Goal: Transaction & Acquisition: Subscribe to service/newsletter

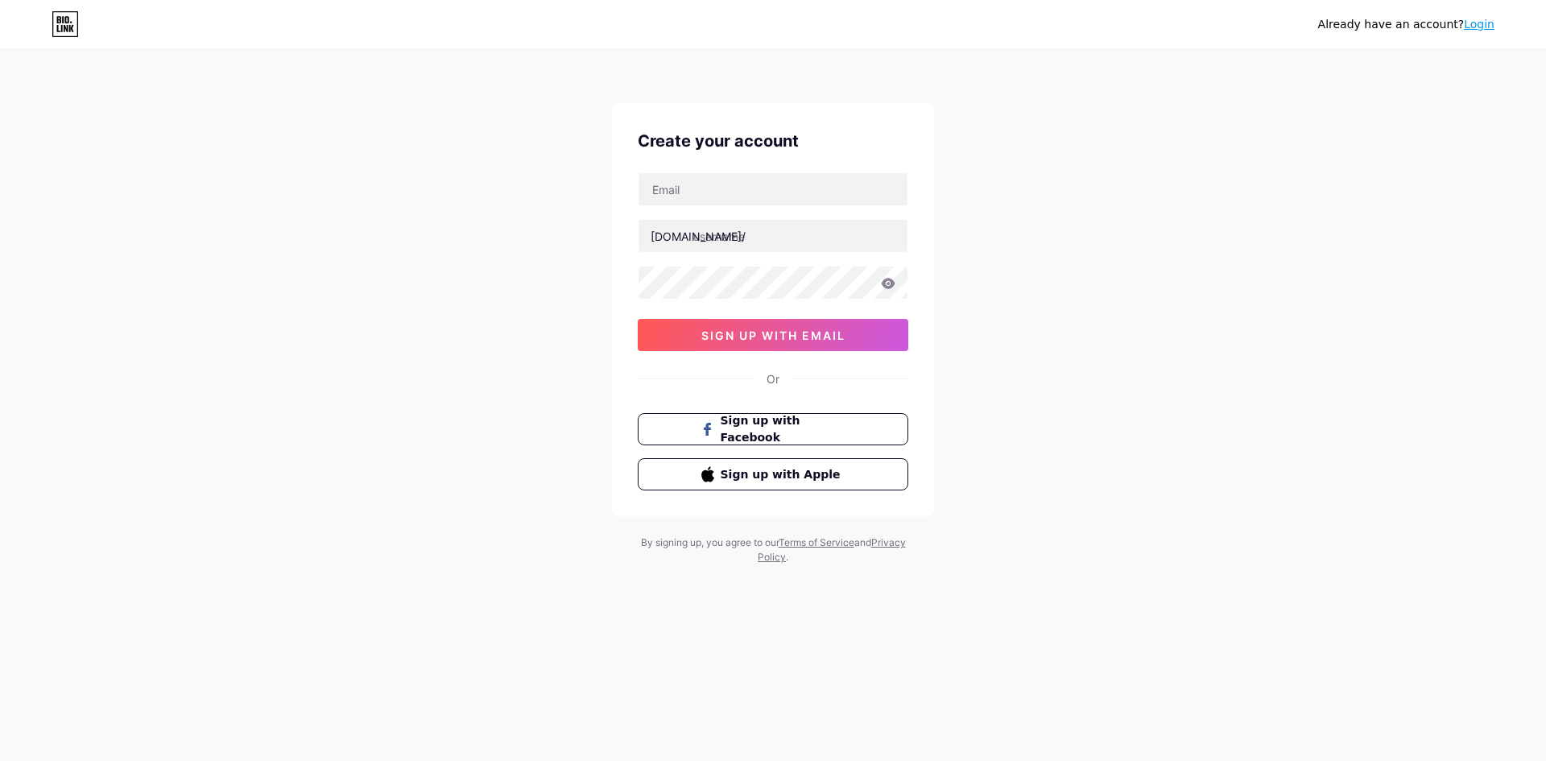
type input "[EMAIL_ADDRESS][DOMAIN_NAME]"
click at [777, 239] on input "text" at bounding box center [773, 236] width 269 height 32
type input "b"
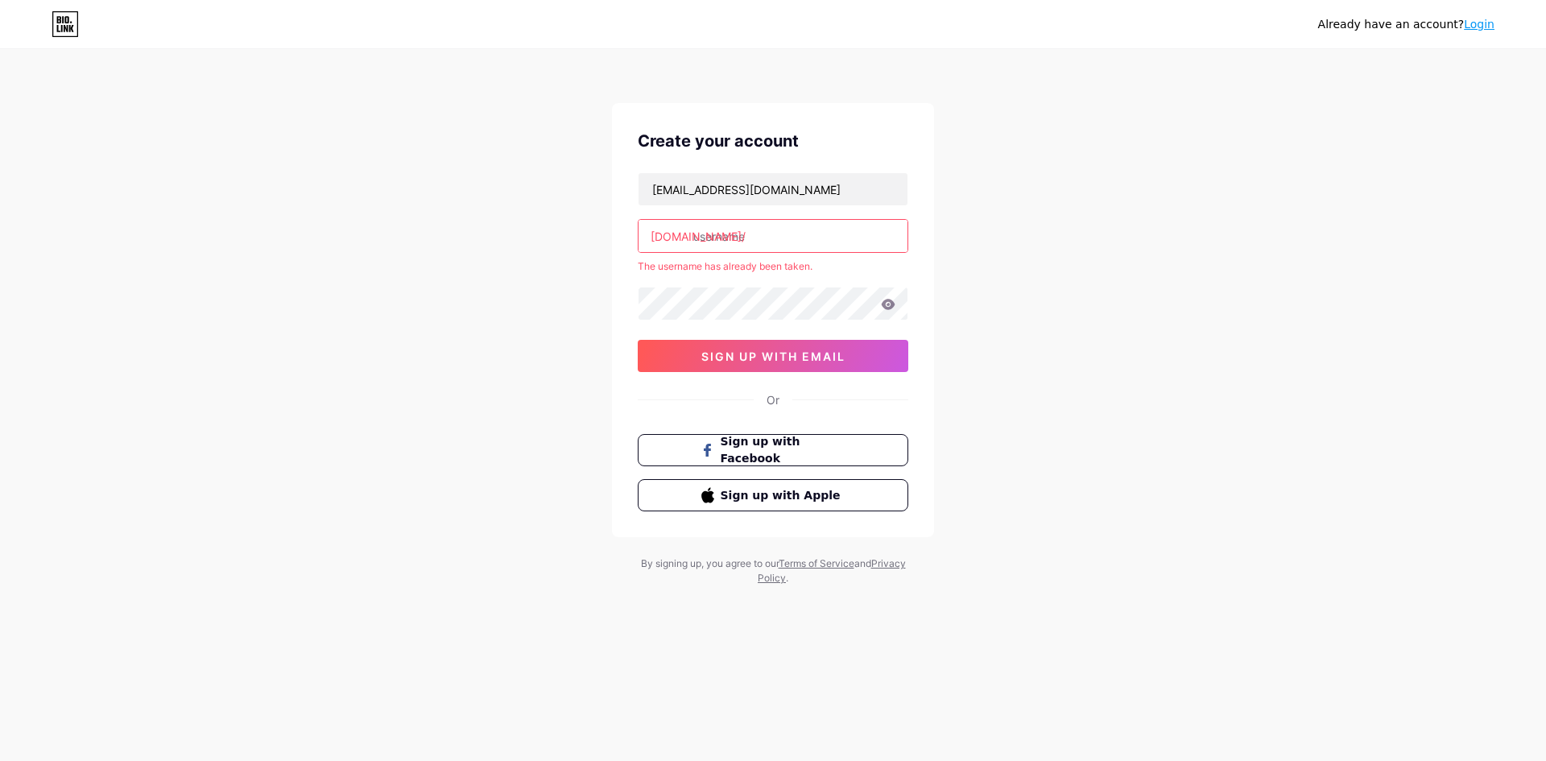
type input "b"
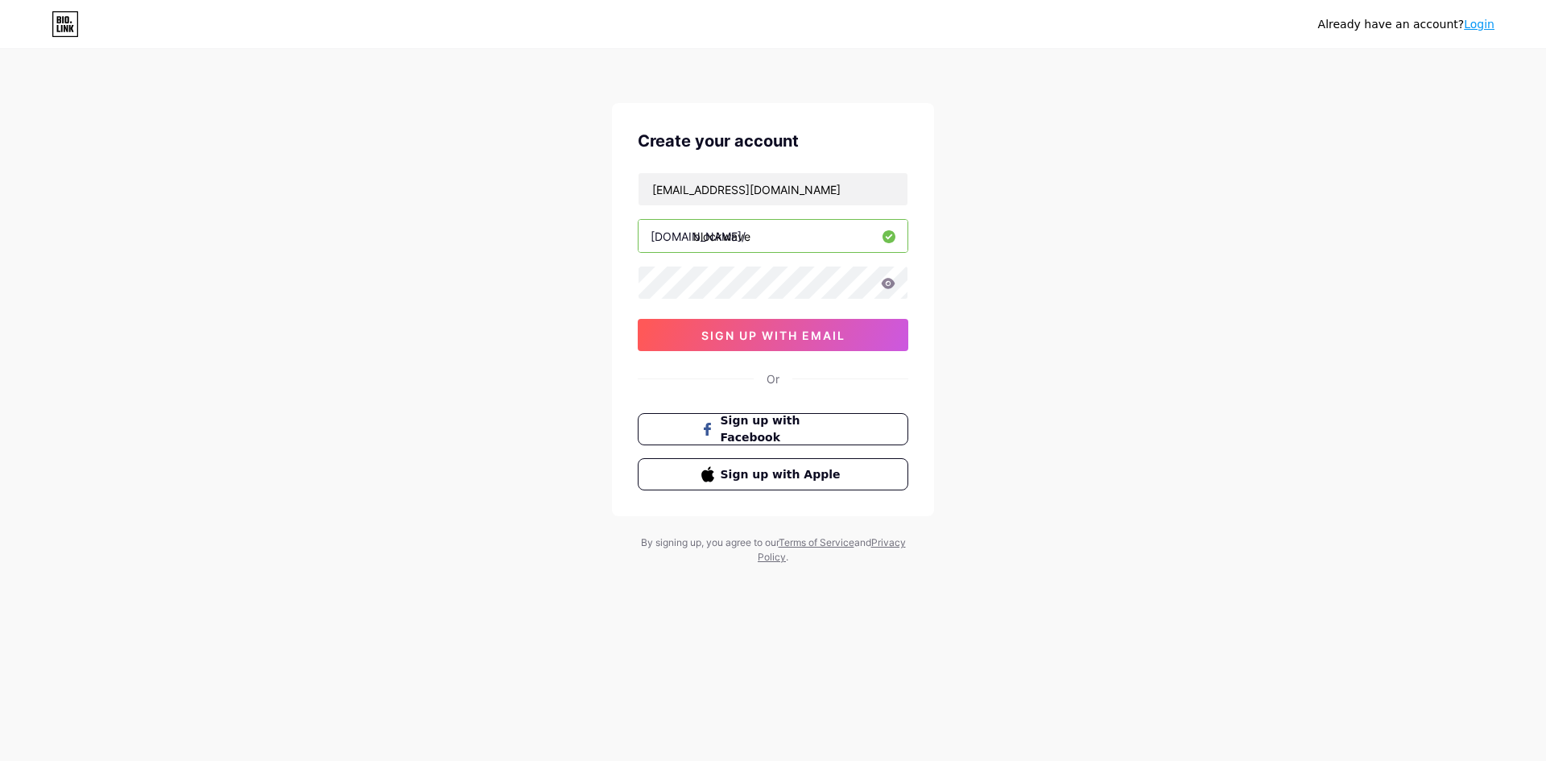
type input "blockwave"
click at [804, 331] on span "sign up with email" at bounding box center [773, 336] width 144 height 14
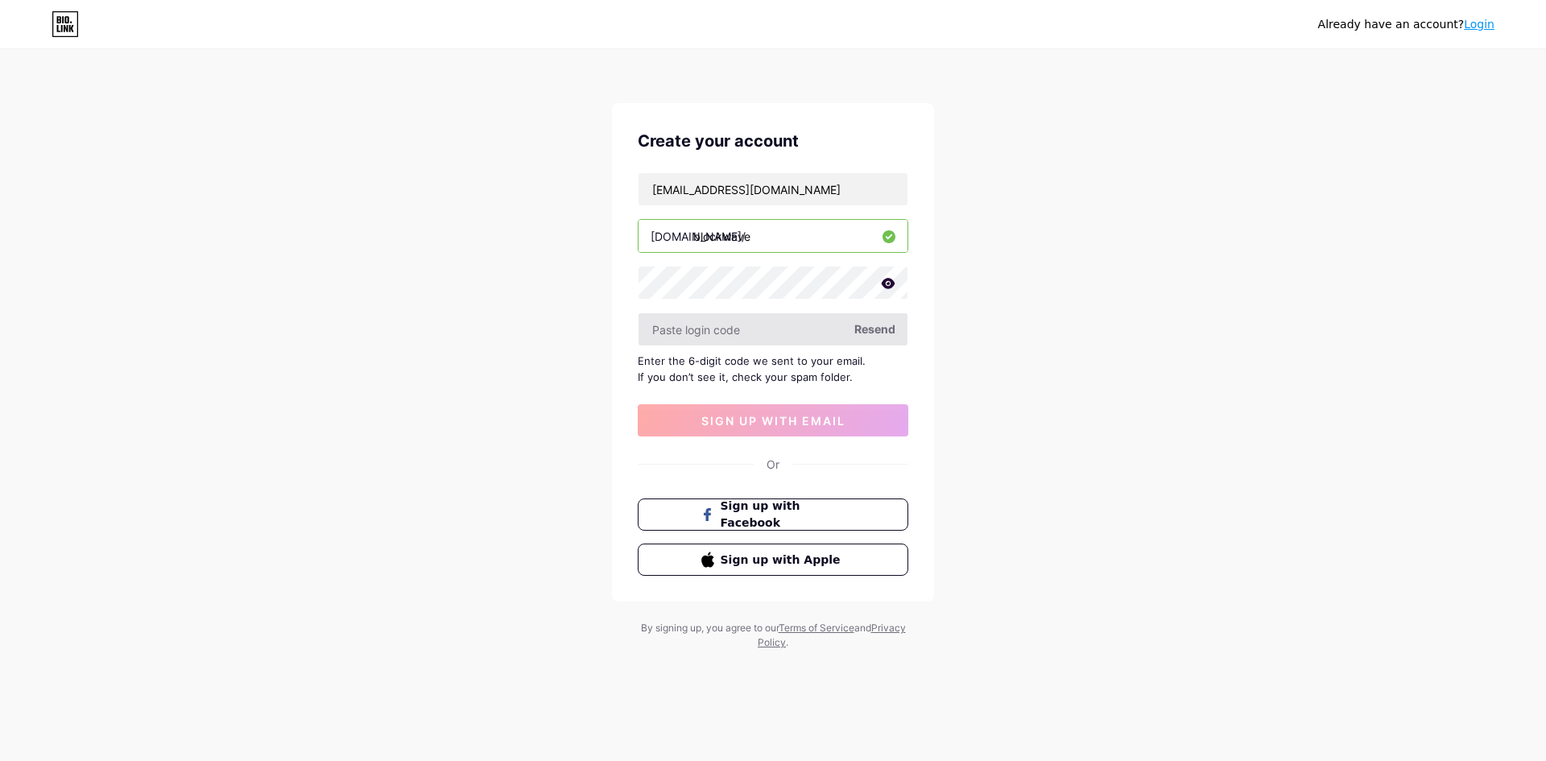
click at [810, 337] on input "text" at bounding box center [773, 329] width 269 height 32
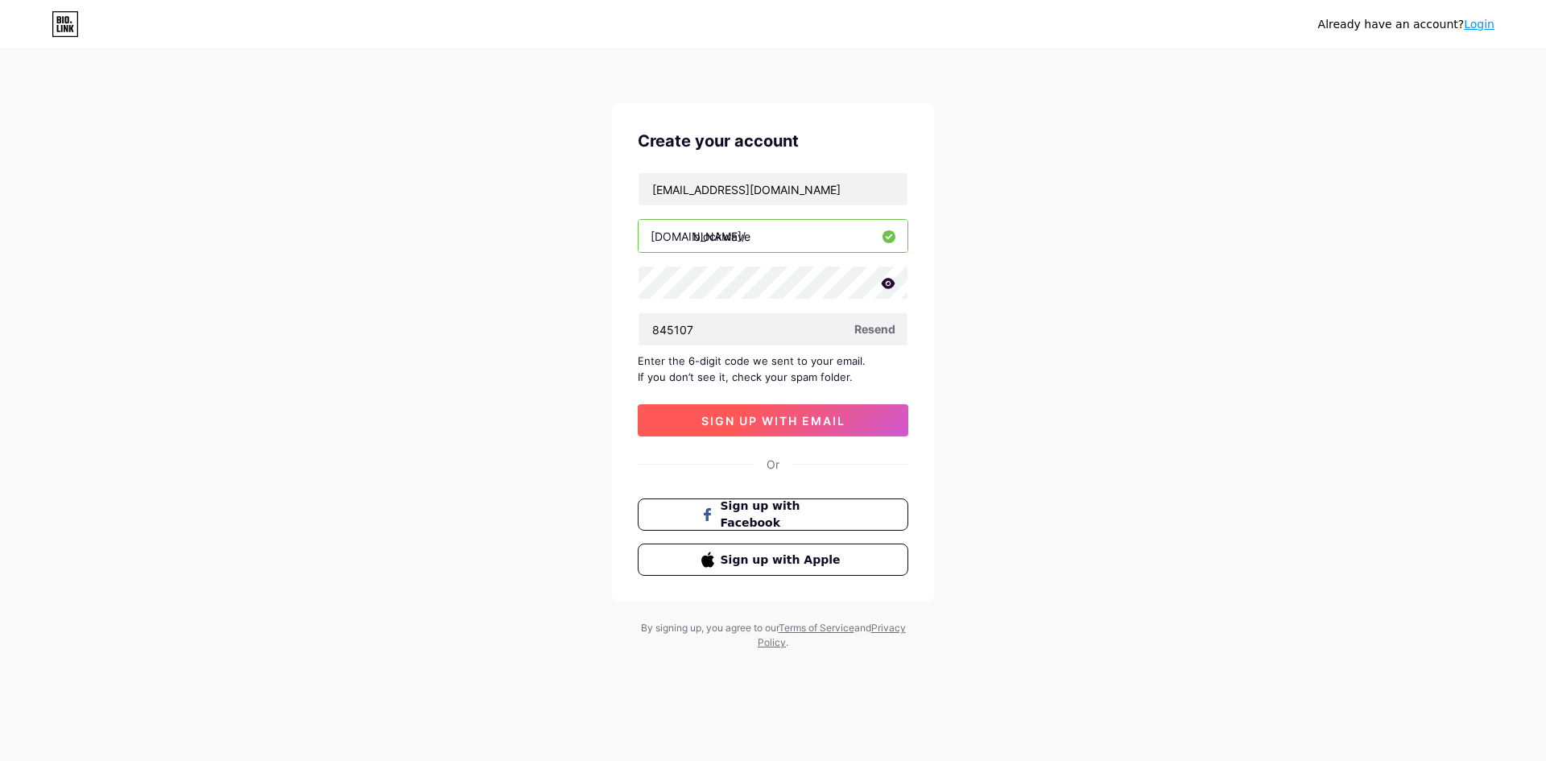
type input "845107"
click at [849, 423] on button "sign up with email" at bounding box center [773, 420] width 271 height 32
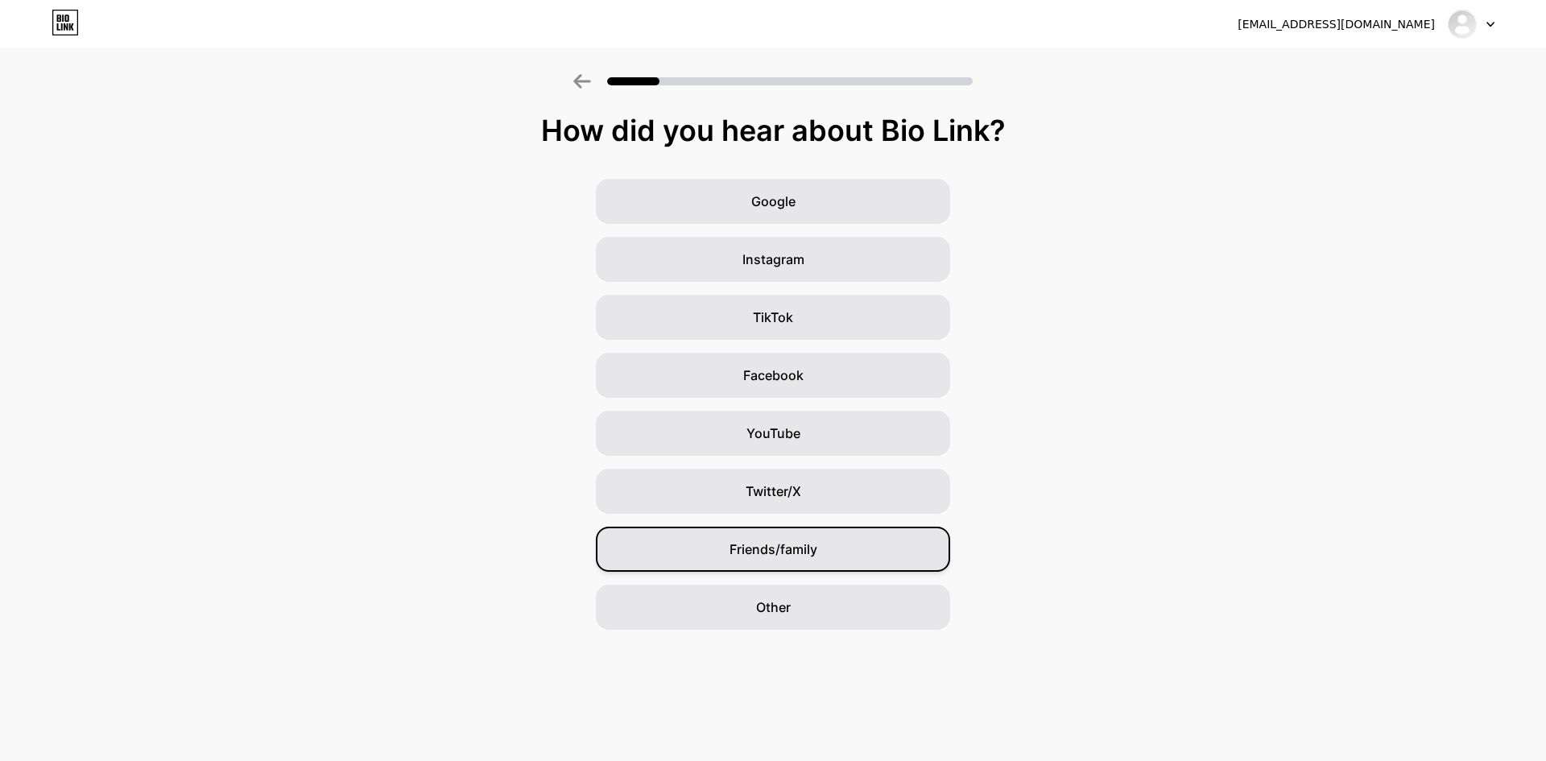
click at [748, 544] on span "Friends/family" at bounding box center [774, 549] width 88 height 19
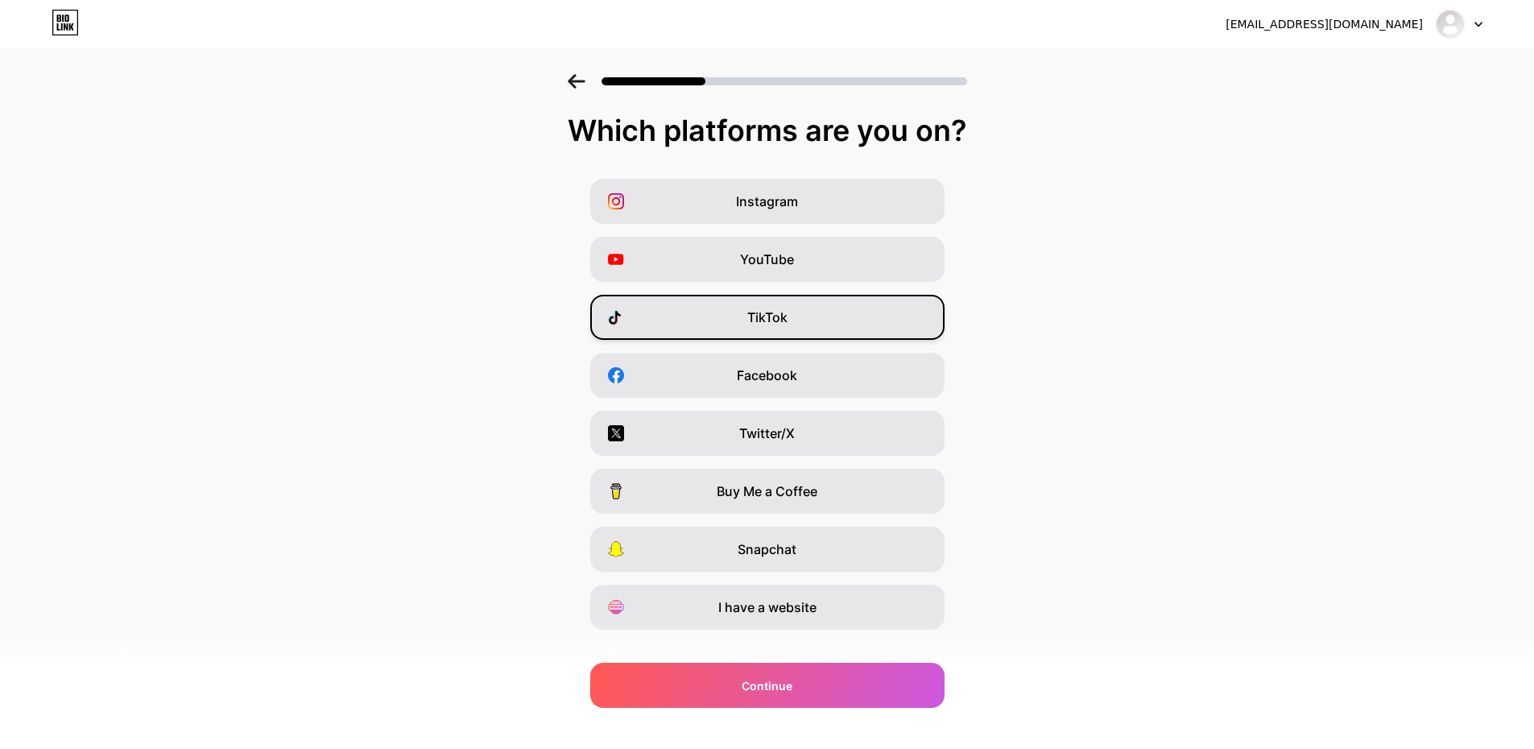
click at [790, 327] on div "TikTok" at bounding box center [767, 317] width 354 height 45
click at [800, 270] on div "YouTube" at bounding box center [767, 259] width 354 height 45
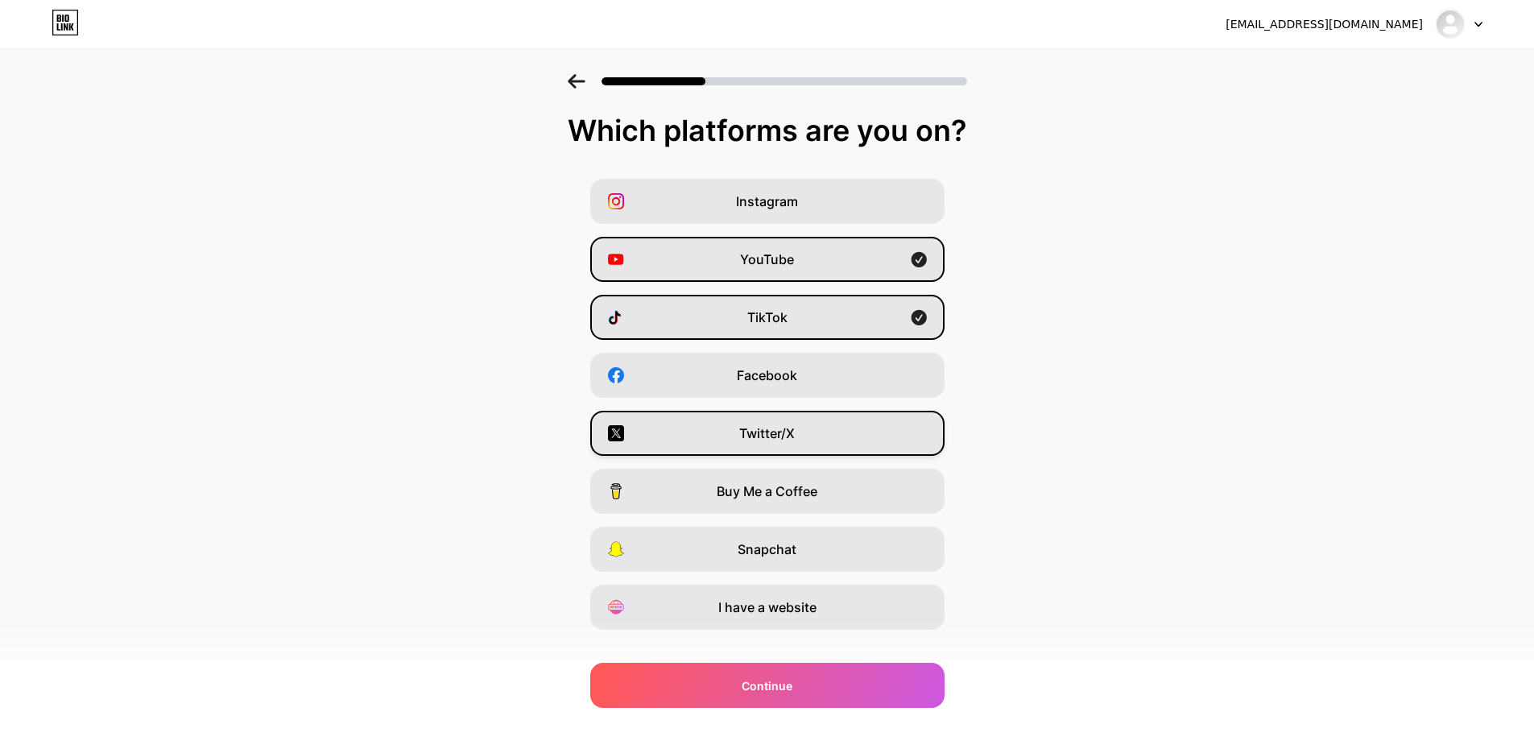
click at [809, 446] on div "Twitter/X" at bounding box center [767, 433] width 354 height 45
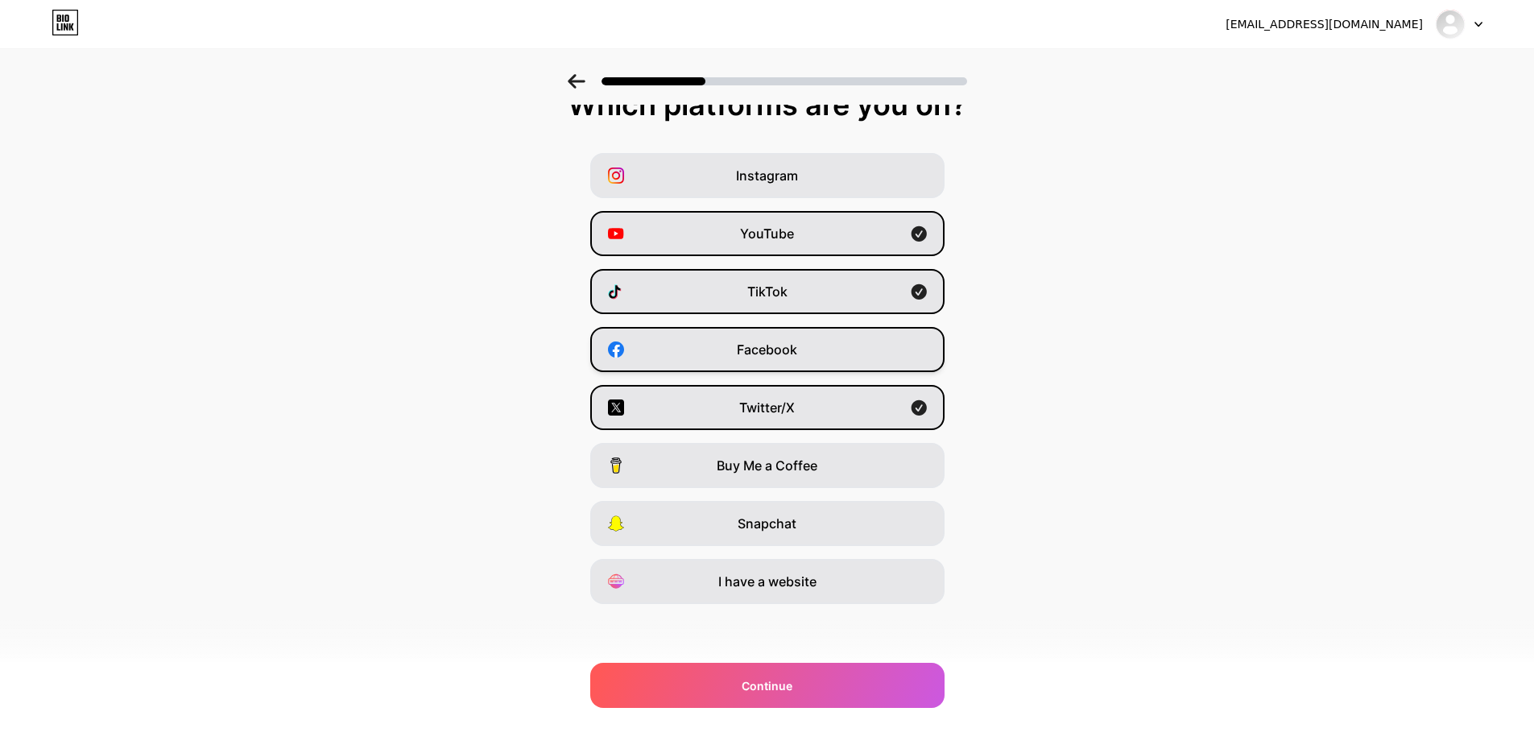
click at [775, 361] on div "Facebook" at bounding box center [767, 349] width 354 height 45
click at [788, 184] on span "Instagram" at bounding box center [767, 175] width 62 height 19
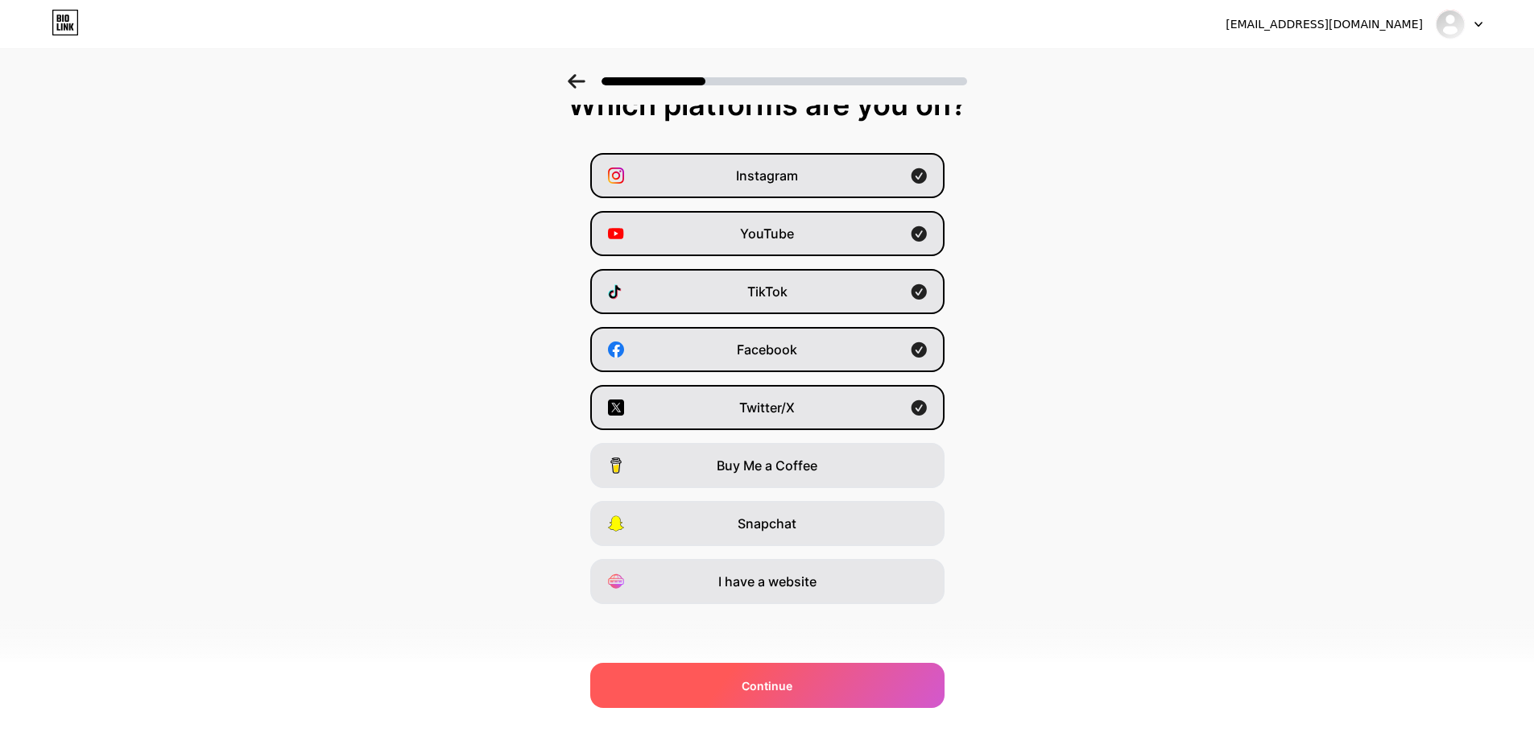
click at [771, 687] on span "Continue" at bounding box center [767, 685] width 51 height 17
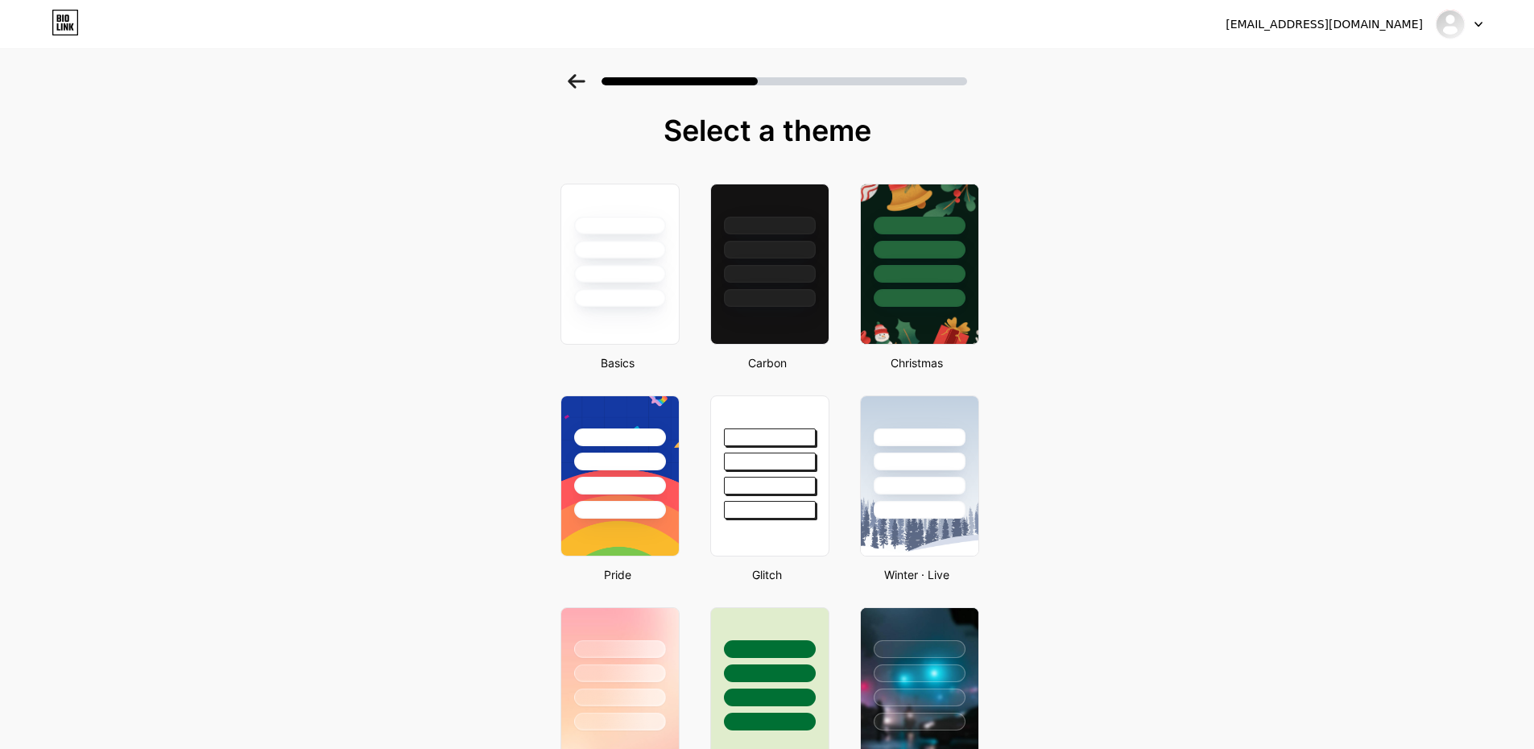
scroll to position [322, 0]
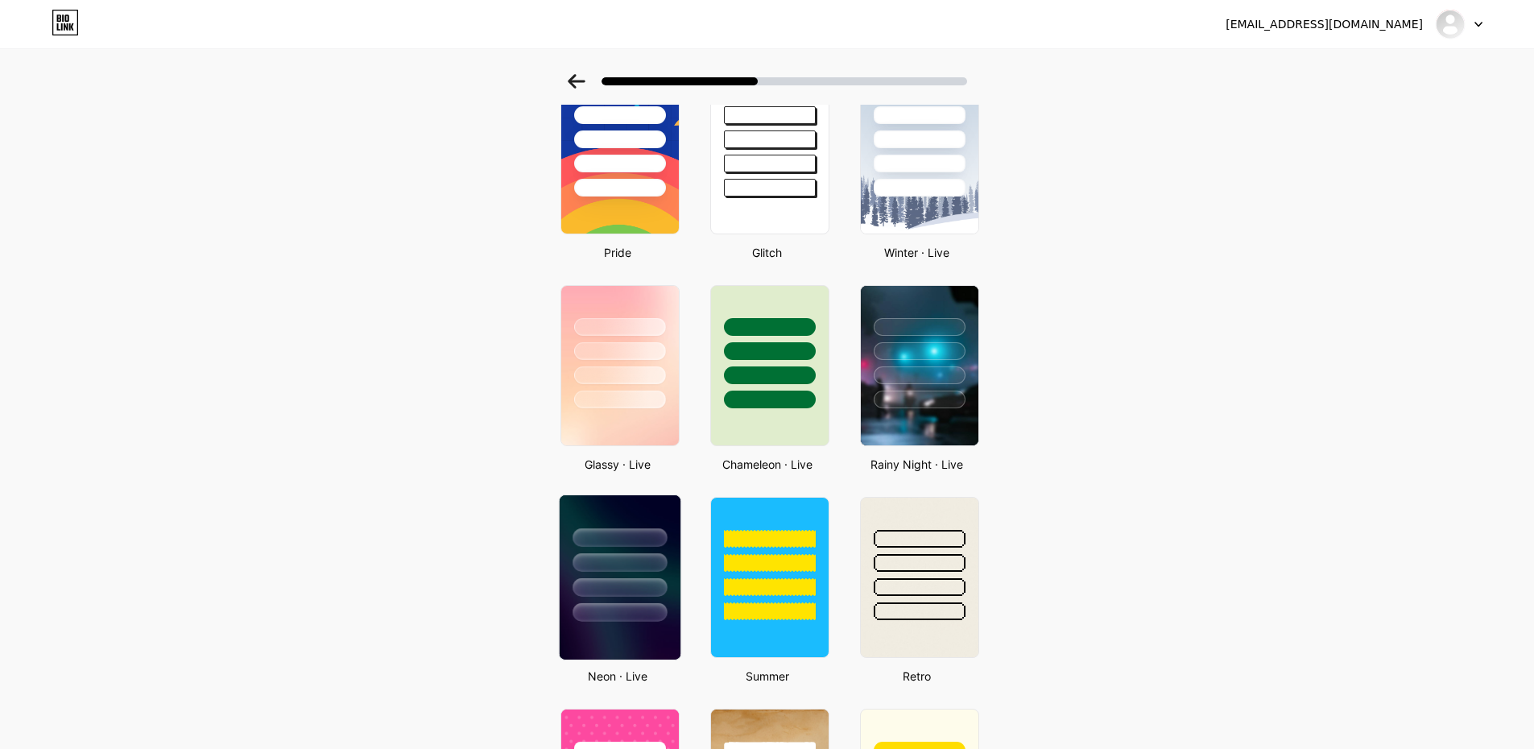
click at [593, 612] on div at bounding box center [620, 612] width 94 height 19
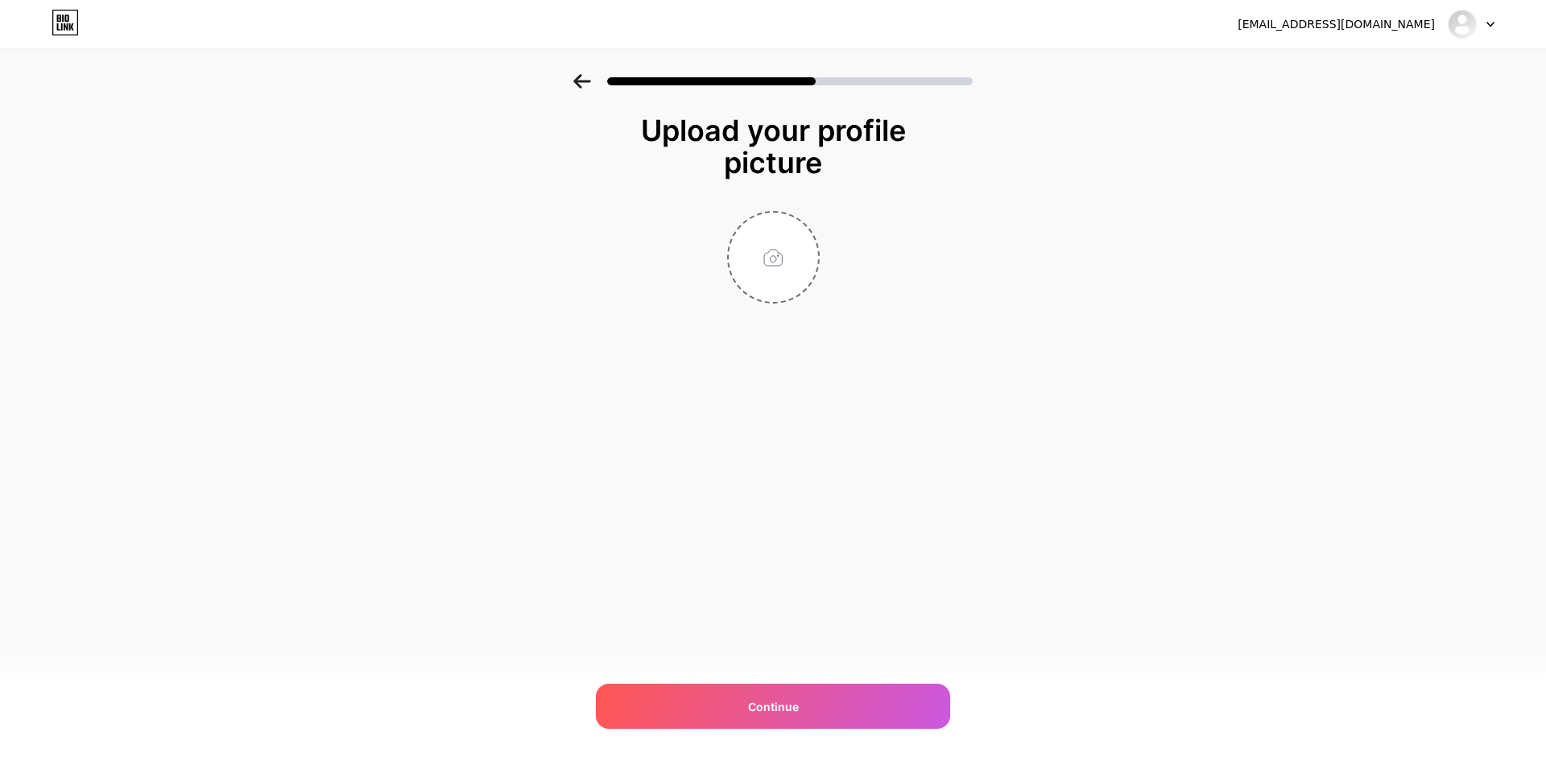
click at [783, 681] on div "[EMAIL_ADDRESS][DOMAIN_NAME] Logout Link Copied Upload your profile picture Con…" at bounding box center [773, 380] width 1546 height 761
click at [788, 698] on span "Continue" at bounding box center [773, 706] width 51 height 17
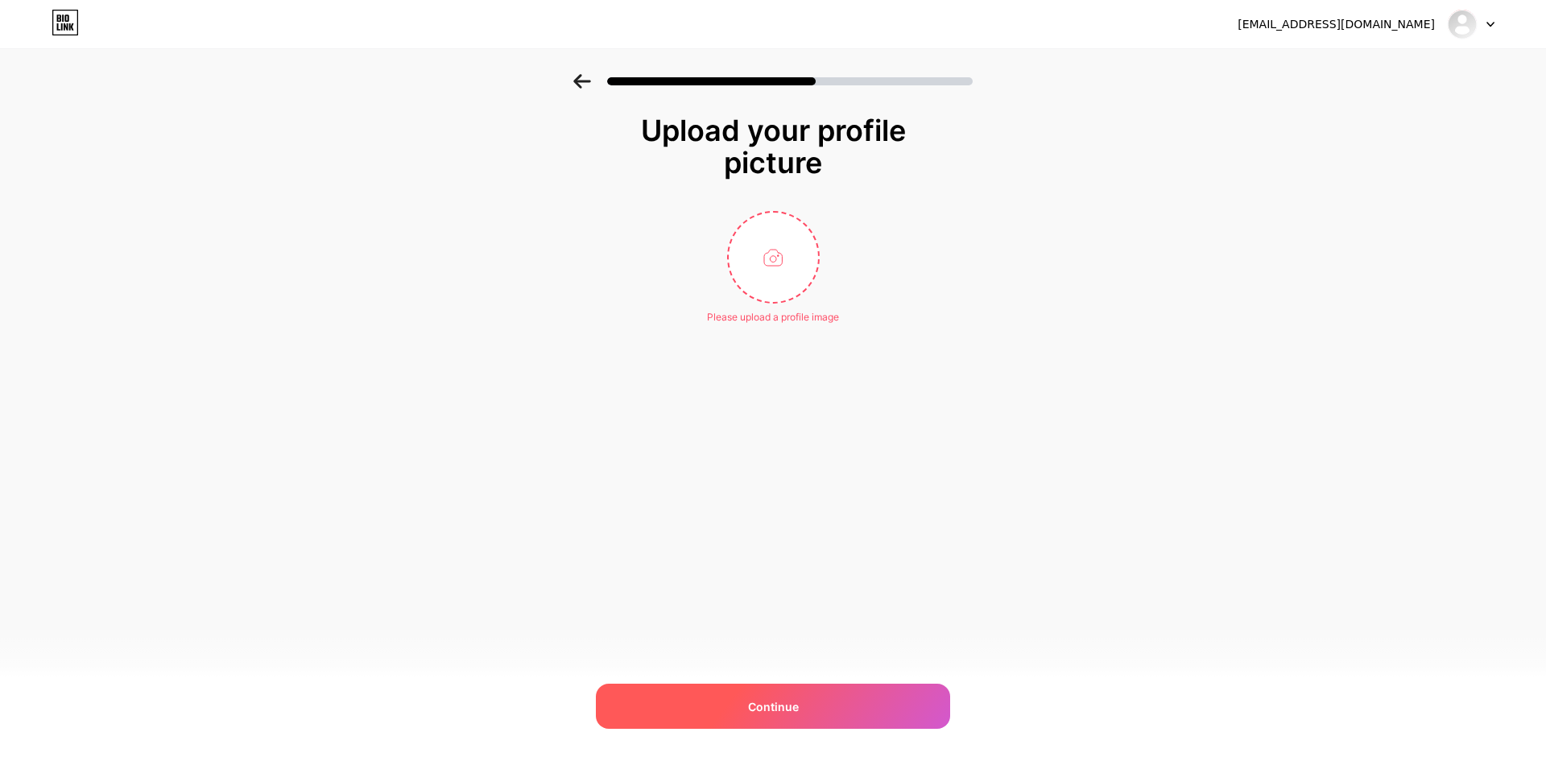
click at [788, 698] on span "Continue" at bounding box center [773, 706] width 51 height 17
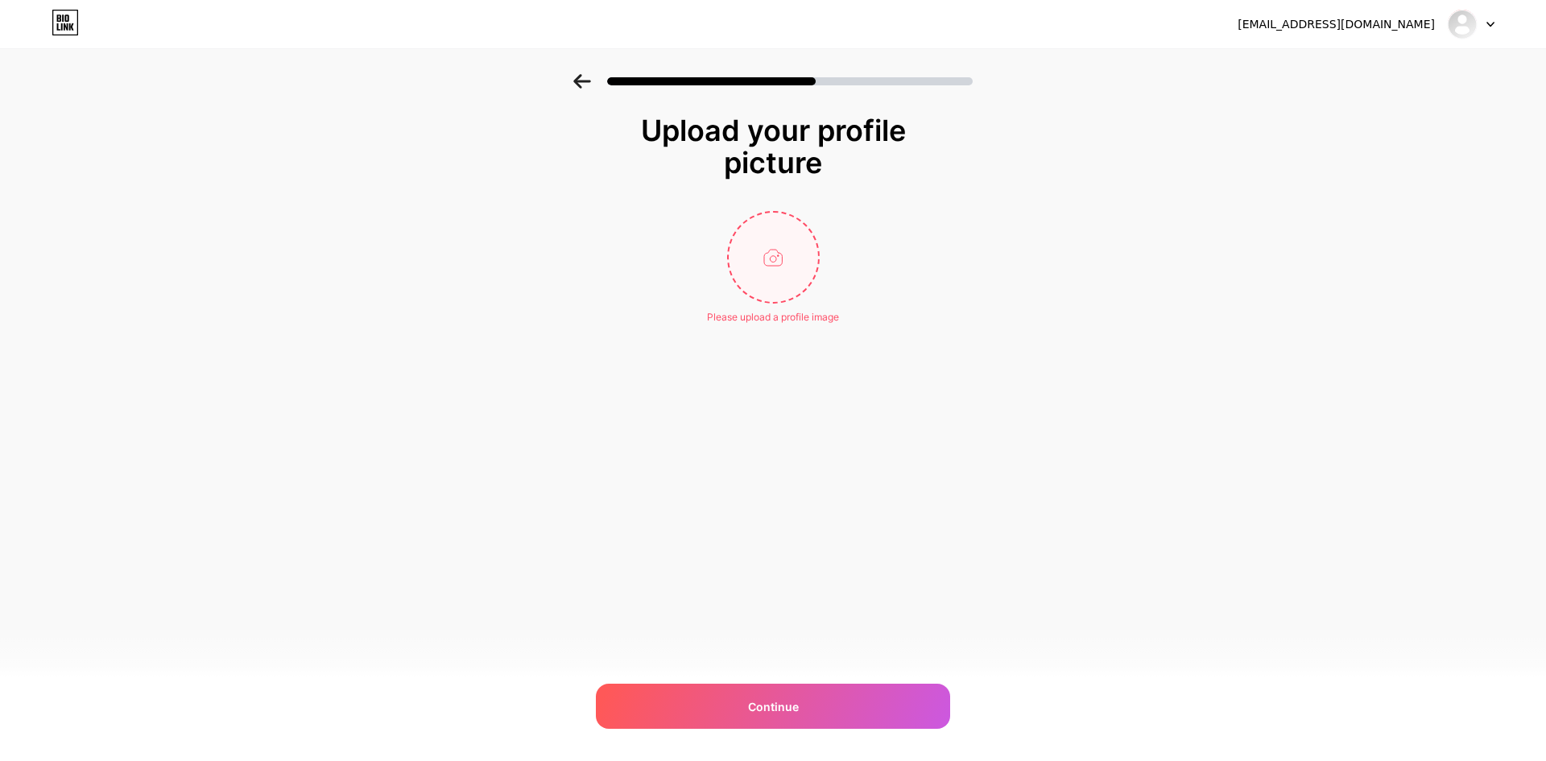
click at [766, 249] on input "file" at bounding box center [773, 257] width 89 height 89
click at [759, 278] on input "file" at bounding box center [773, 257] width 89 height 89
type input "C:\fakepath\WhatsApp Image [DATE] 7.06.23 PM.jpeg"
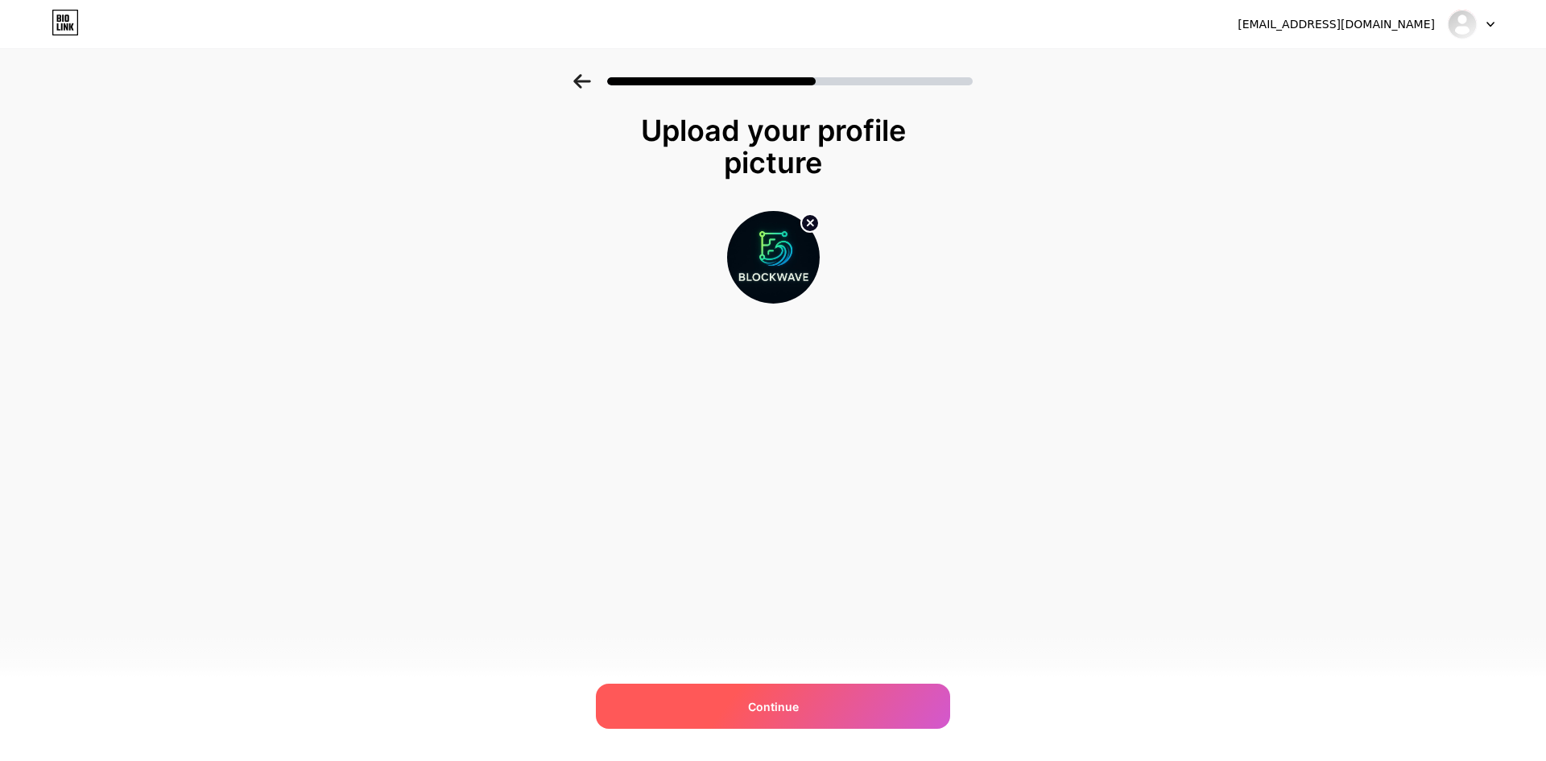
click at [813, 697] on div "Continue" at bounding box center [773, 706] width 354 height 45
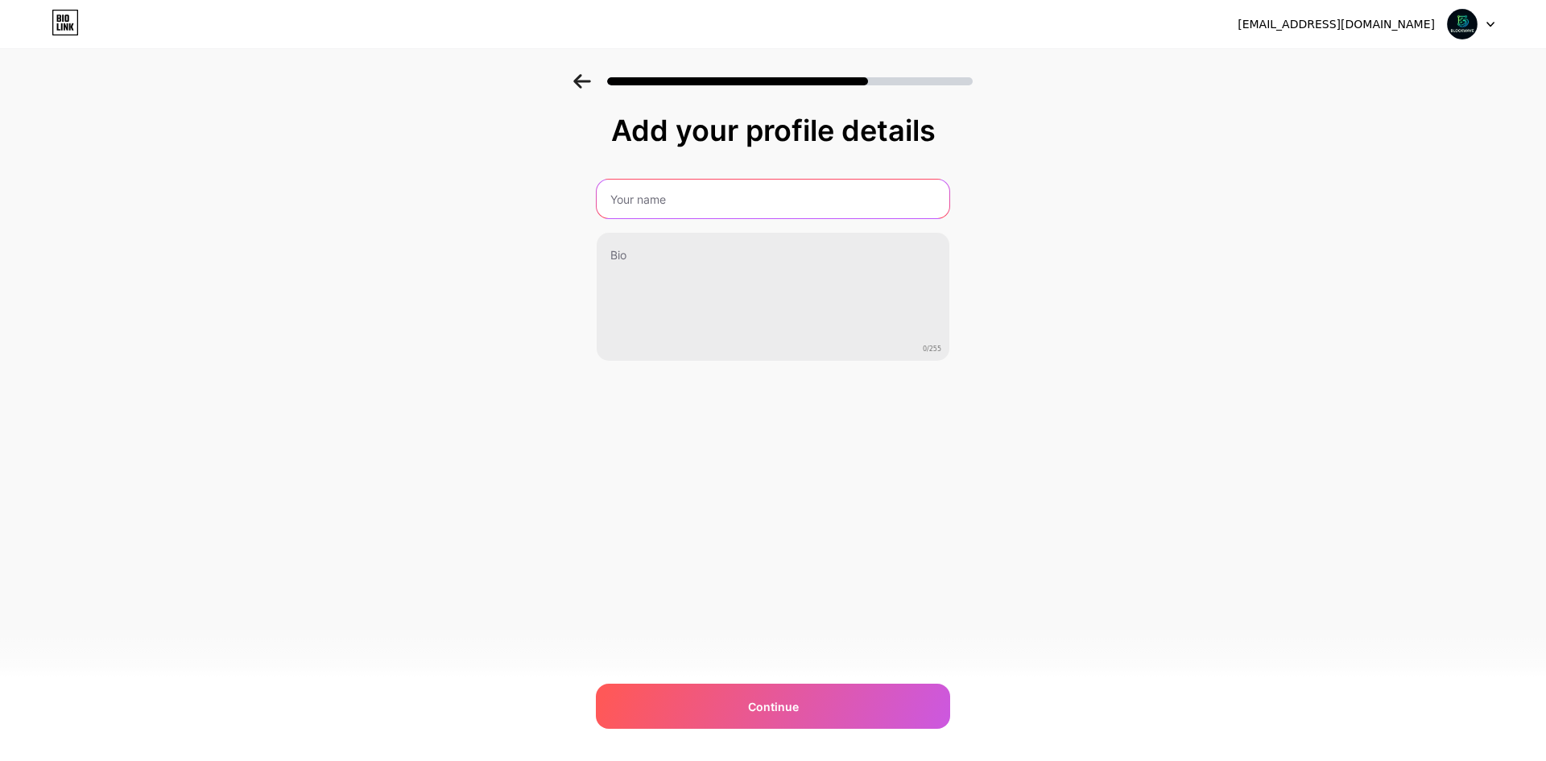
click at [726, 206] on input "text" at bounding box center [773, 199] width 353 height 39
click at [614, 205] on input "block over" at bounding box center [773, 199] width 356 height 39
click at [647, 204] on input "Block over" at bounding box center [773, 199] width 356 height 39
click at [675, 197] on input "Block over" at bounding box center [773, 199] width 356 height 39
click at [1465, 39] on img at bounding box center [1462, 24] width 31 height 31
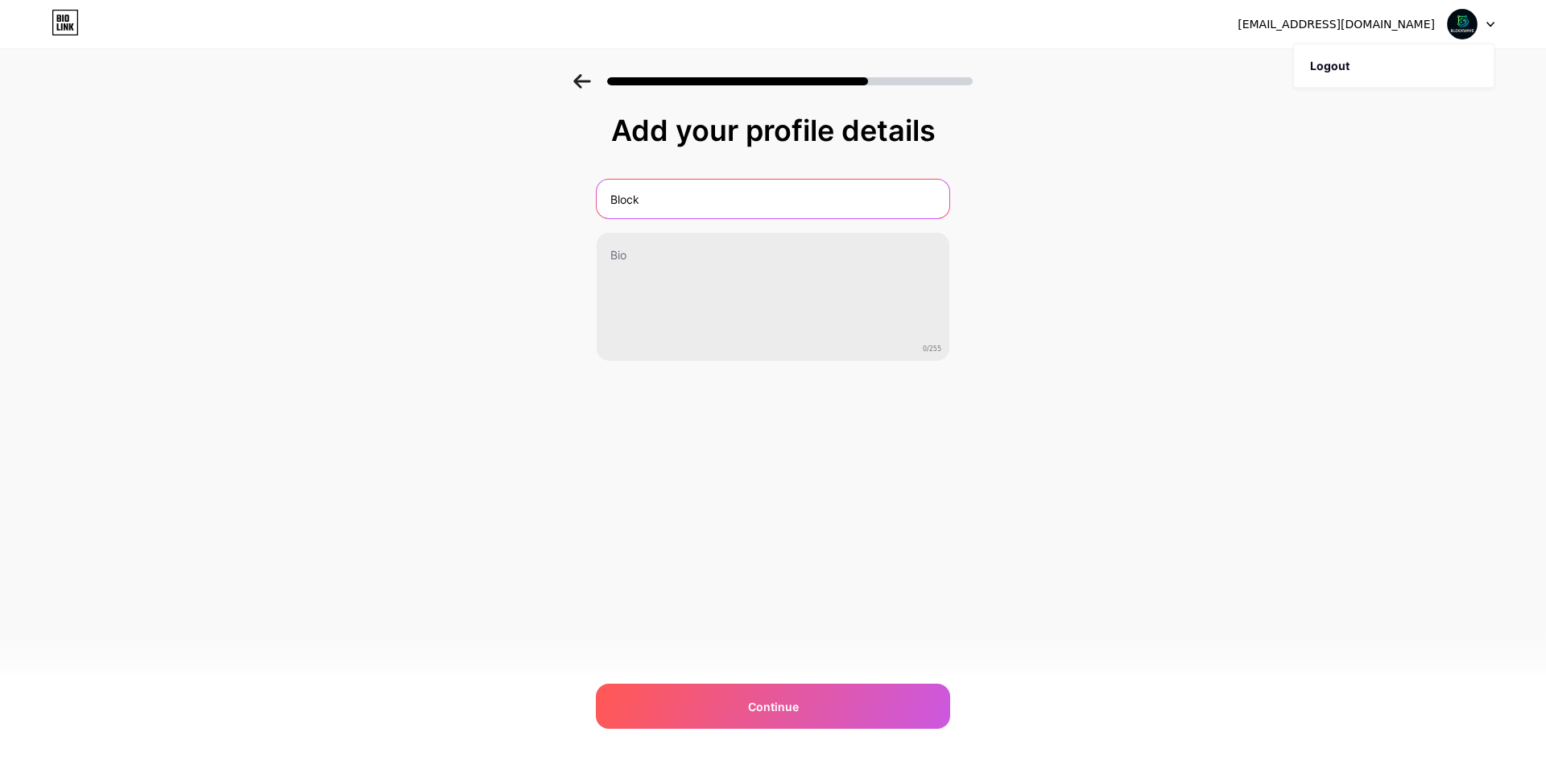
click at [883, 195] on input "Block" at bounding box center [773, 199] width 353 height 39
type input "Block Wave"
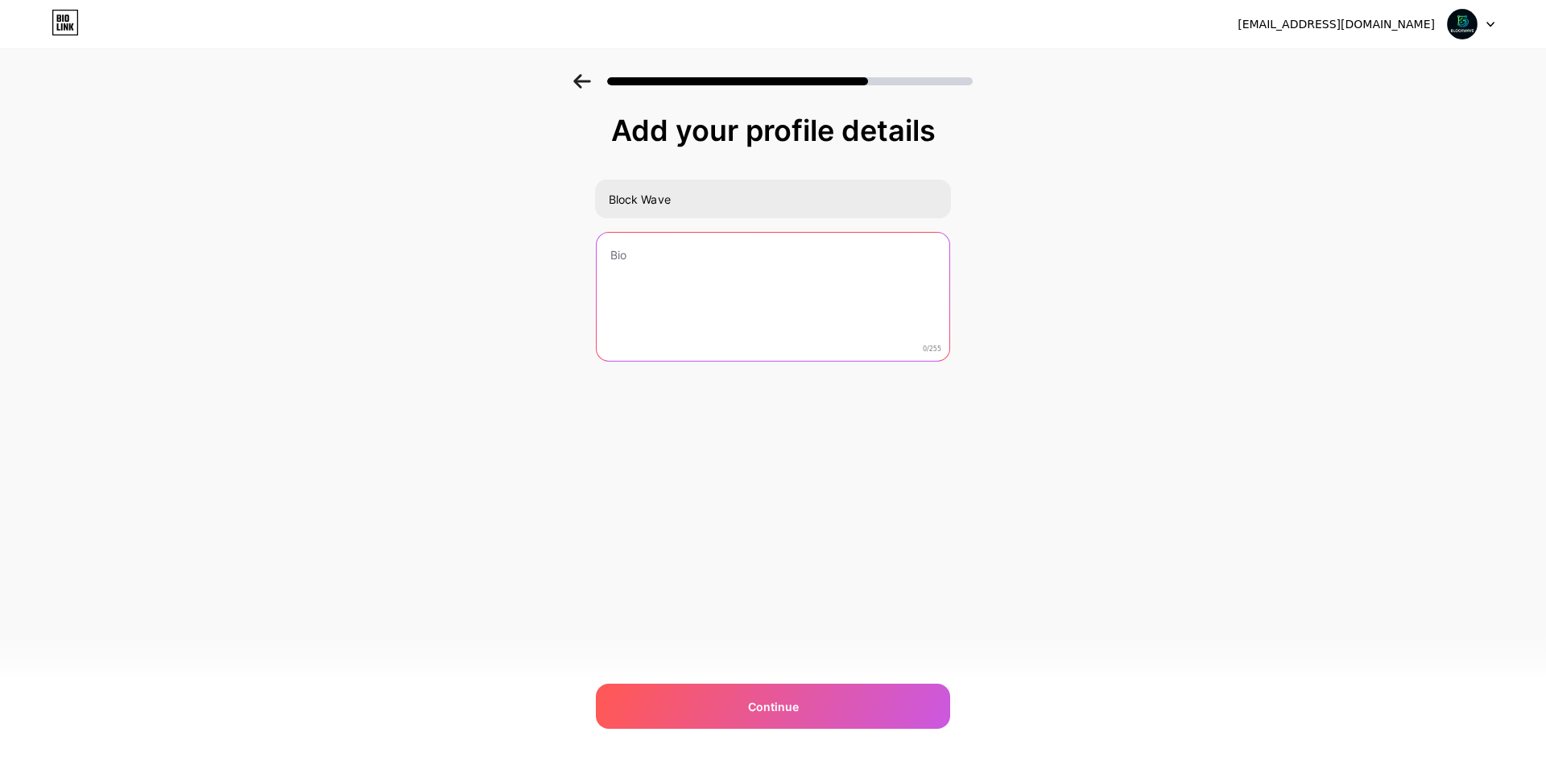
click at [841, 265] on textarea at bounding box center [773, 298] width 353 height 130
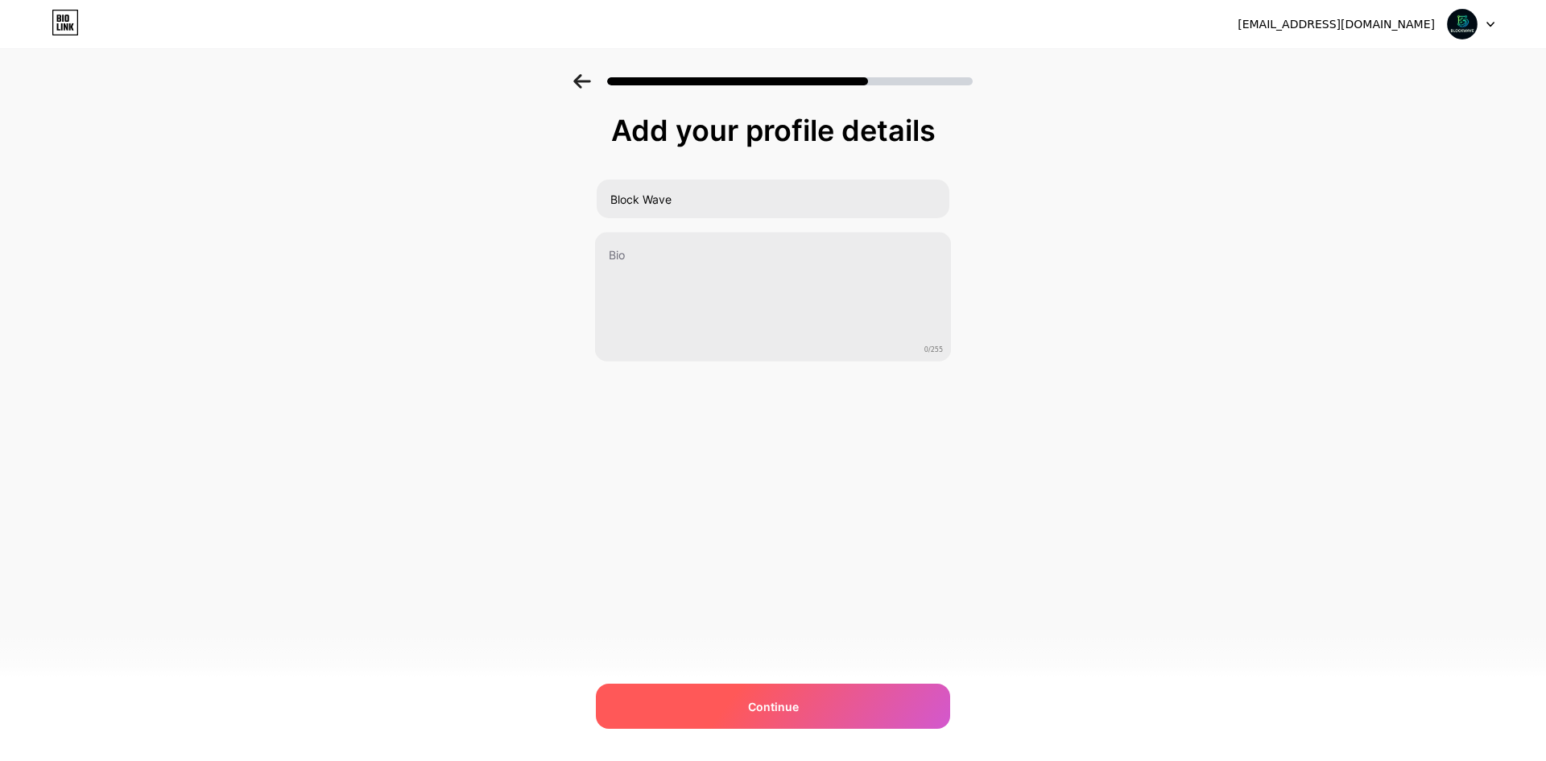
click at [865, 697] on div "Continue" at bounding box center [773, 706] width 354 height 45
click at [865, 697] on div at bounding box center [773, 706] width 354 height 45
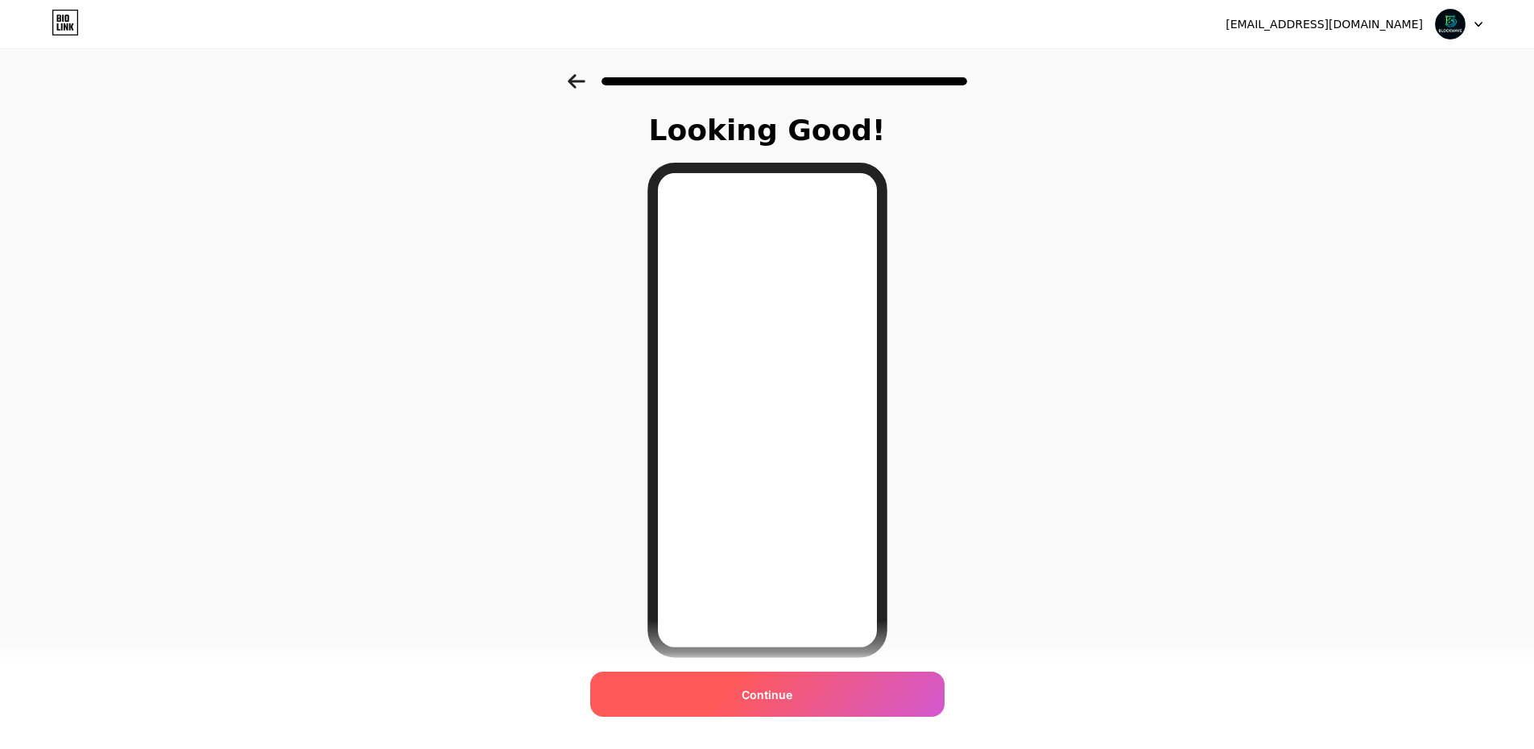
click at [834, 686] on div "Continue" at bounding box center [767, 694] width 354 height 45
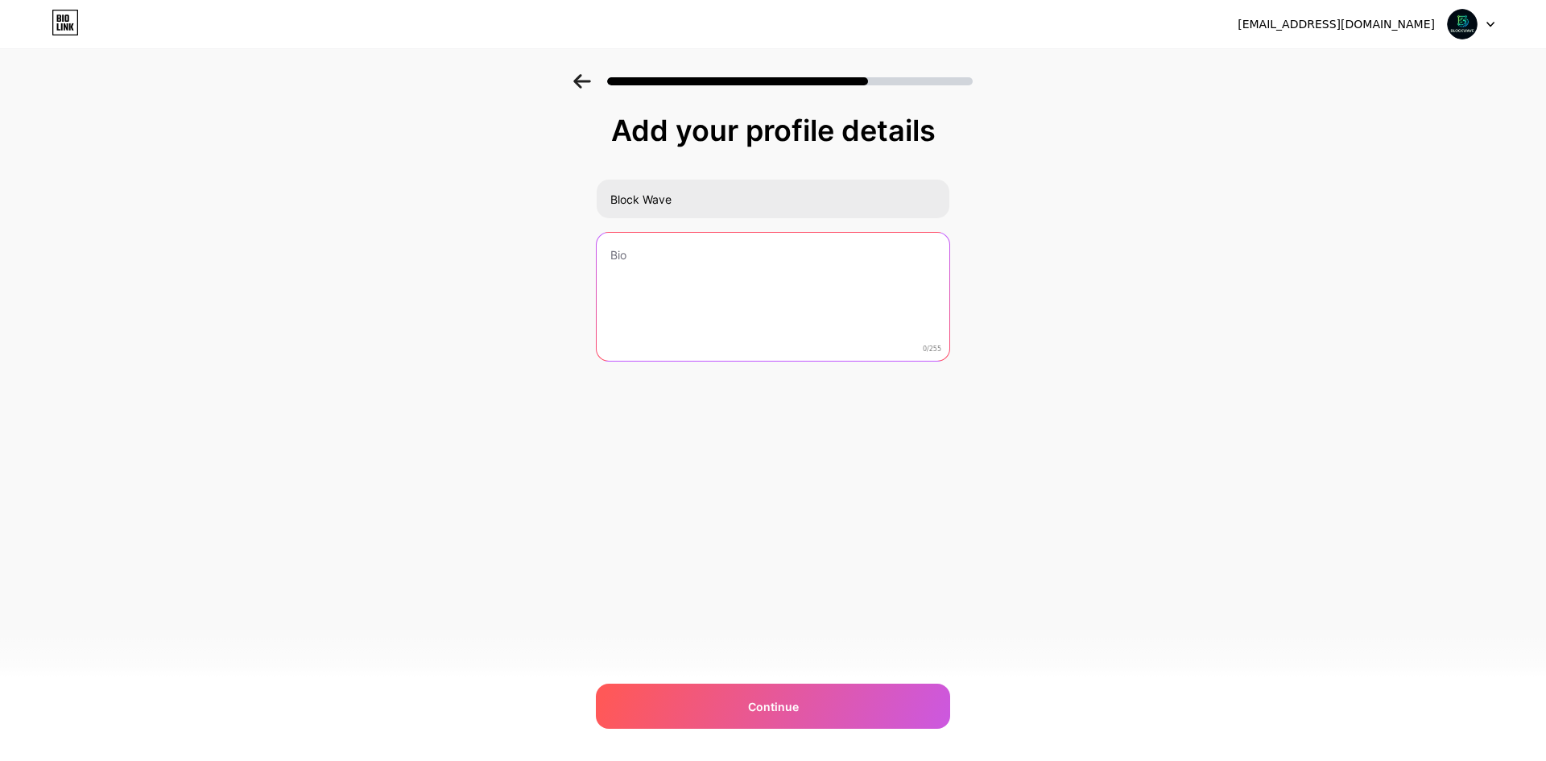
click at [684, 247] on textarea at bounding box center [773, 298] width 353 height 130
click at [656, 250] on textarea at bounding box center [773, 297] width 356 height 131
click at [721, 248] on textarea at bounding box center [773, 297] width 356 height 131
paste textarea "📊 Crypto Trader & Analyst 🚀 Sharing free signals & market insights 💸 “Trade sma…"
click at [630, 252] on textarea "📊 Crypto Trader & Analyst 🚀 Sharing free signals & market insights 💸 “Trade sma…" at bounding box center [773, 297] width 356 height 131
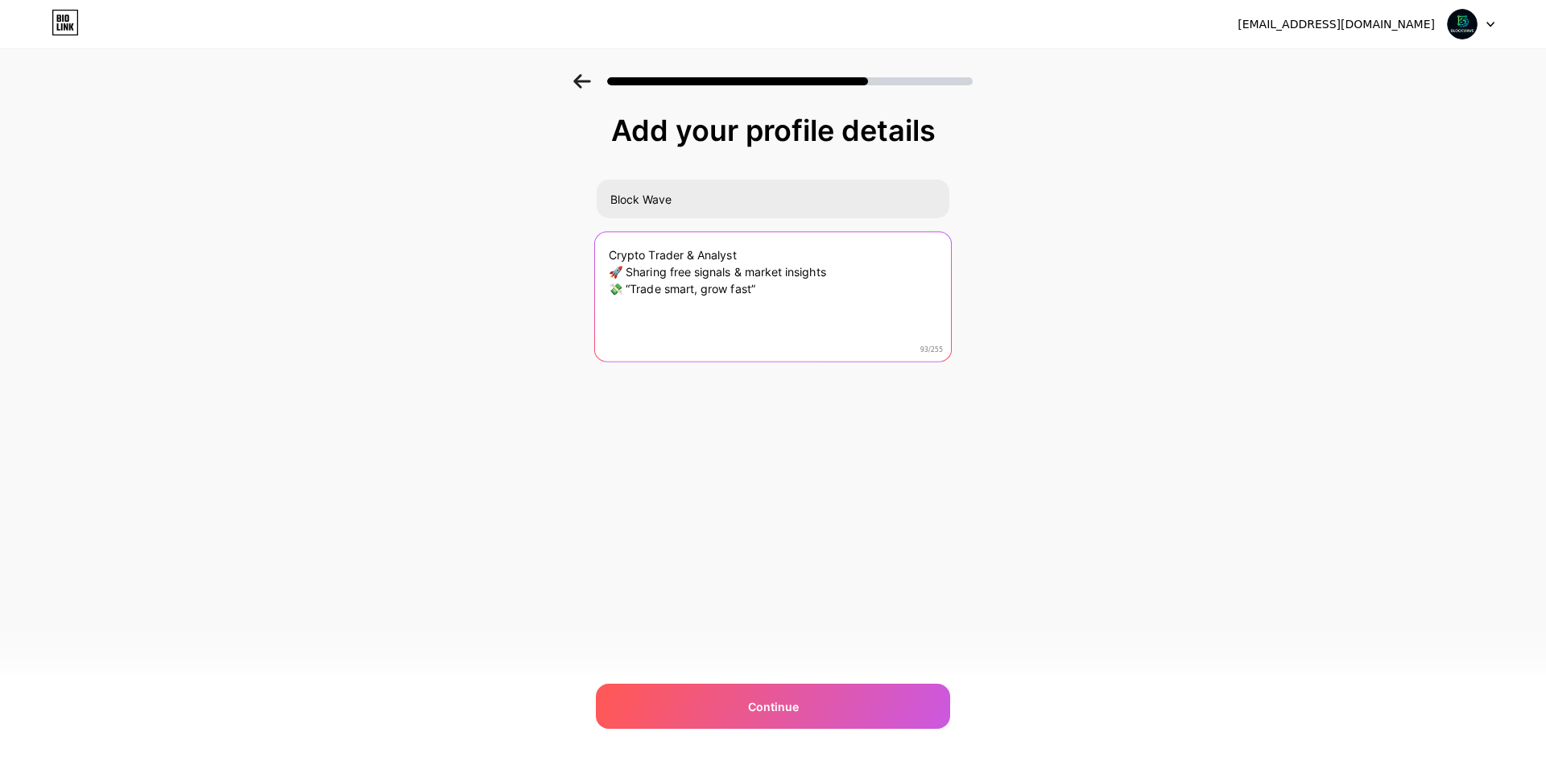
click at [622, 276] on textarea "Crypto Trader & Analyst 🚀 Sharing free signals & market insights 💸 “Trade smart…" at bounding box center [773, 297] width 356 height 131
click at [621, 290] on textarea "Crypto Trader & Analyst Sharing free signals & market insights 💸 “Trade smart, …" at bounding box center [773, 297] width 356 height 131
click at [616, 271] on textarea "Crypto Trader & Analyst Sharing free signals & market insights “Trade smart, gr…" at bounding box center [773, 297] width 356 height 131
click at [612, 273] on textarea "Crypto Trader & Analyst Sharing free signals & market insights “Trade smart, gr…" at bounding box center [773, 297] width 356 height 131
click at [612, 285] on textarea "Crypto Trader & Analyst Sharing free signals & market insights “Trade smart, gr…" at bounding box center [773, 297] width 356 height 131
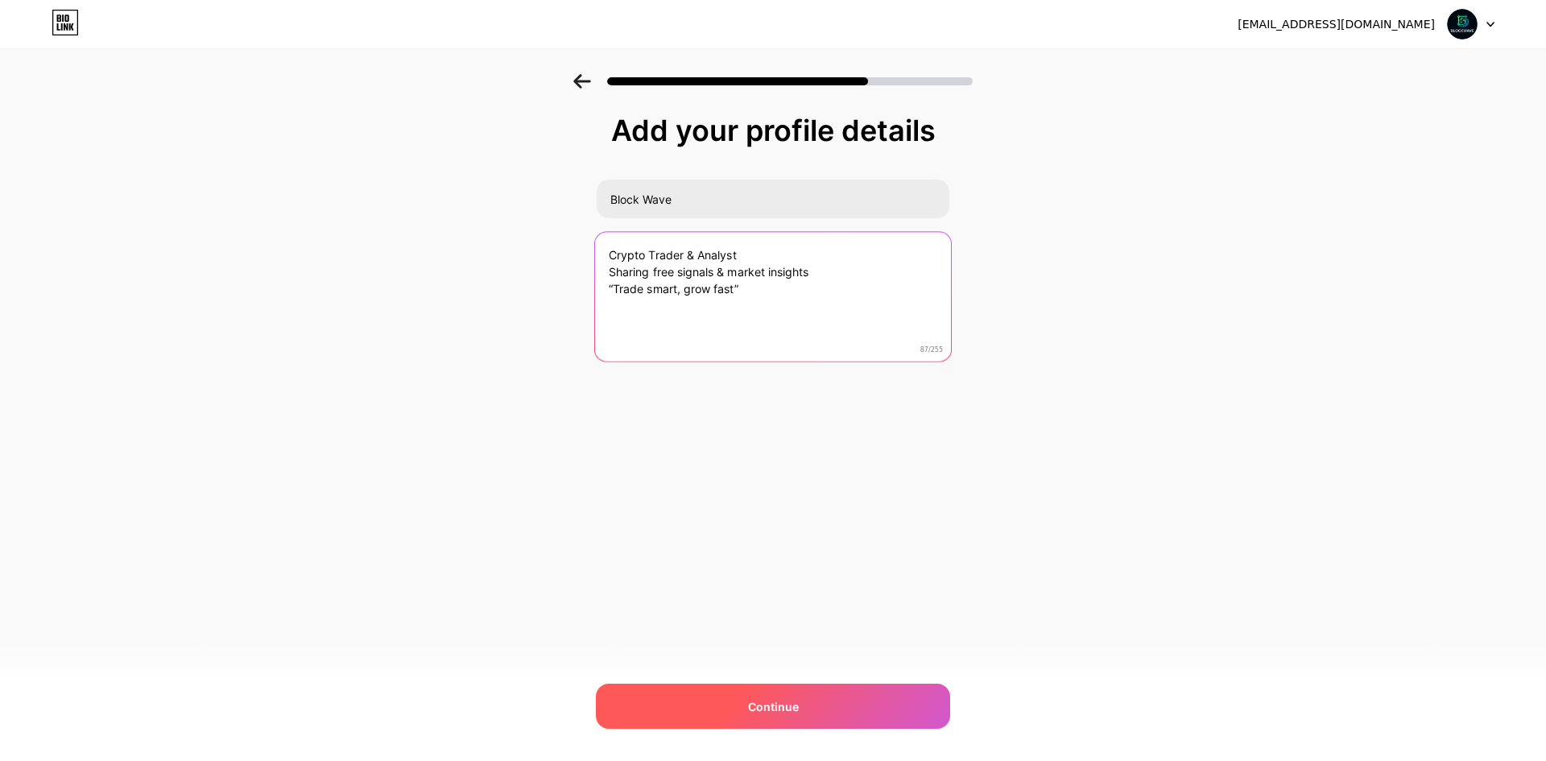
type textarea "Crypto Trader & Analyst Sharing free signals & market insights “Trade smart, gr…"
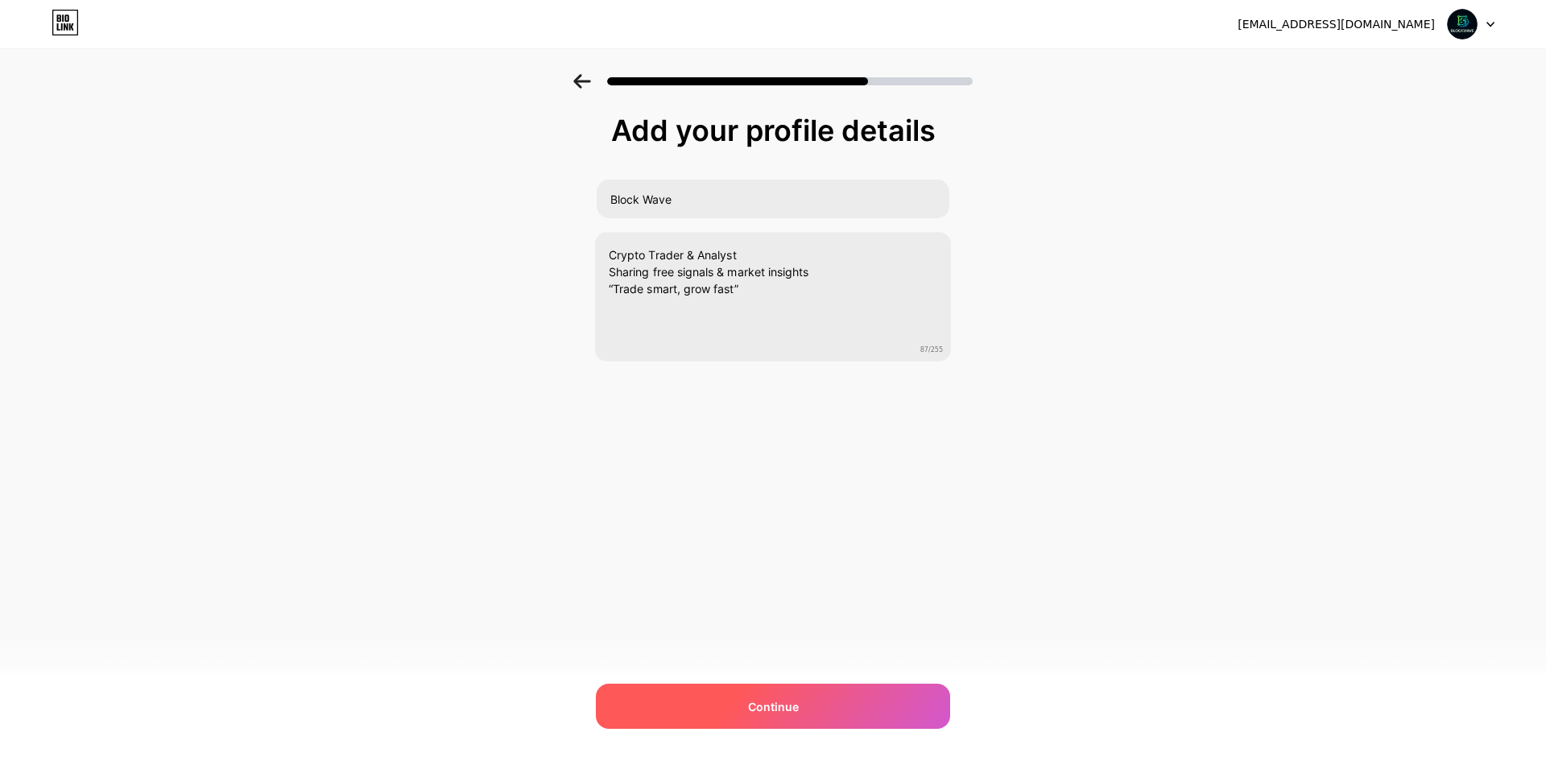
click at [843, 688] on div "Continue" at bounding box center [773, 706] width 354 height 45
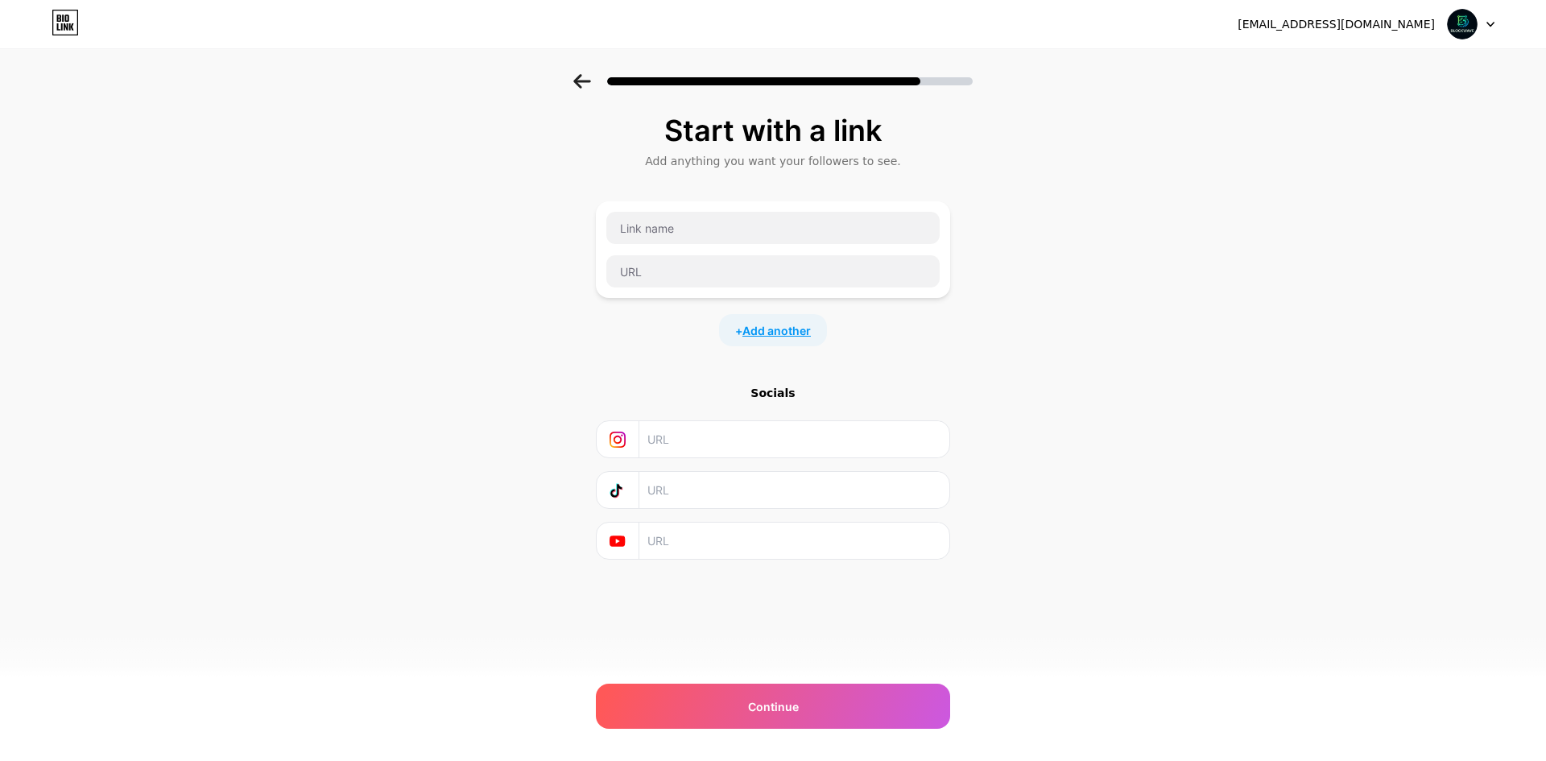
click at [792, 326] on span "Add another" at bounding box center [776, 330] width 68 height 17
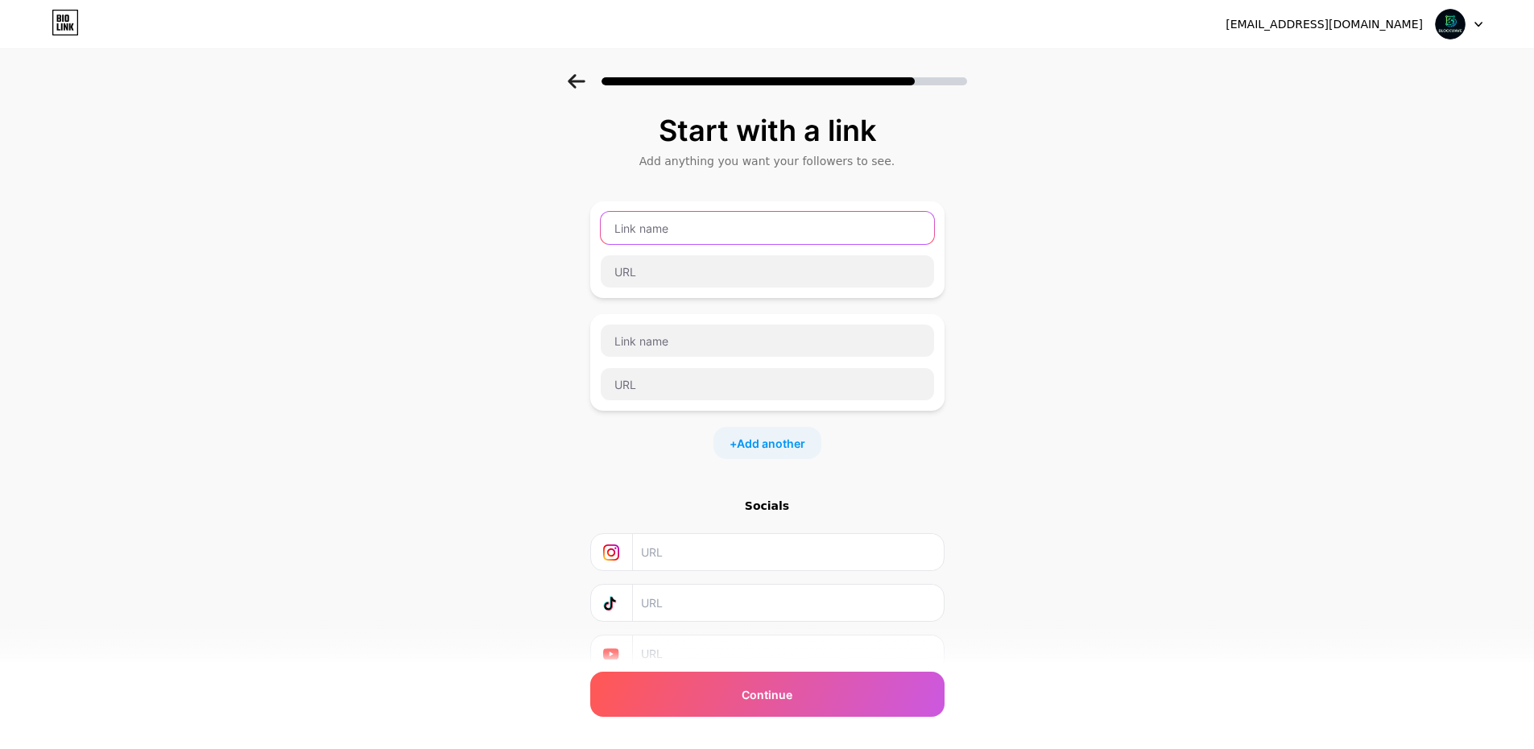
click at [763, 229] on input "text" at bounding box center [767, 228] width 333 height 32
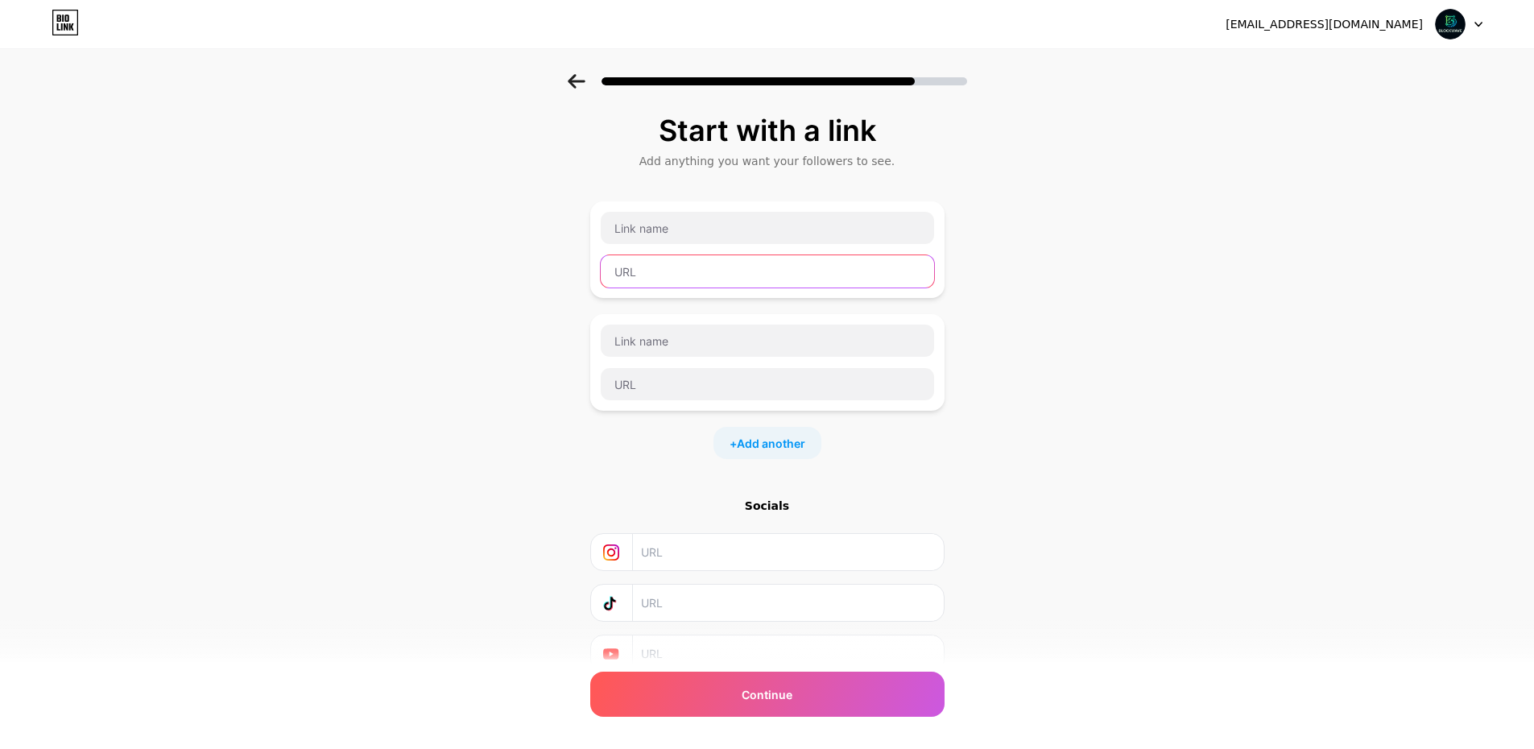
click at [733, 274] on input "text" at bounding box center [767, 271] width 333 height 32
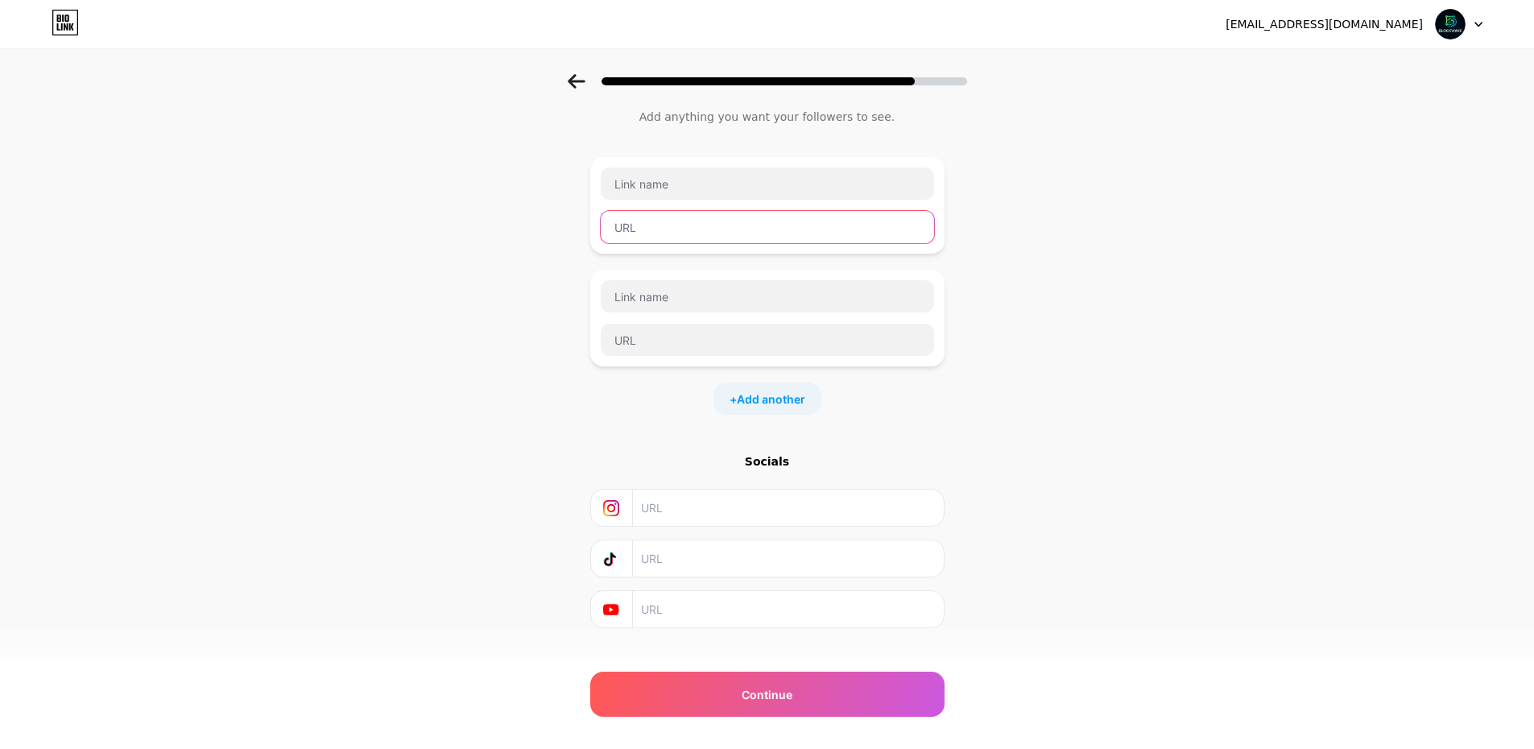
scroll to position [68, 0]
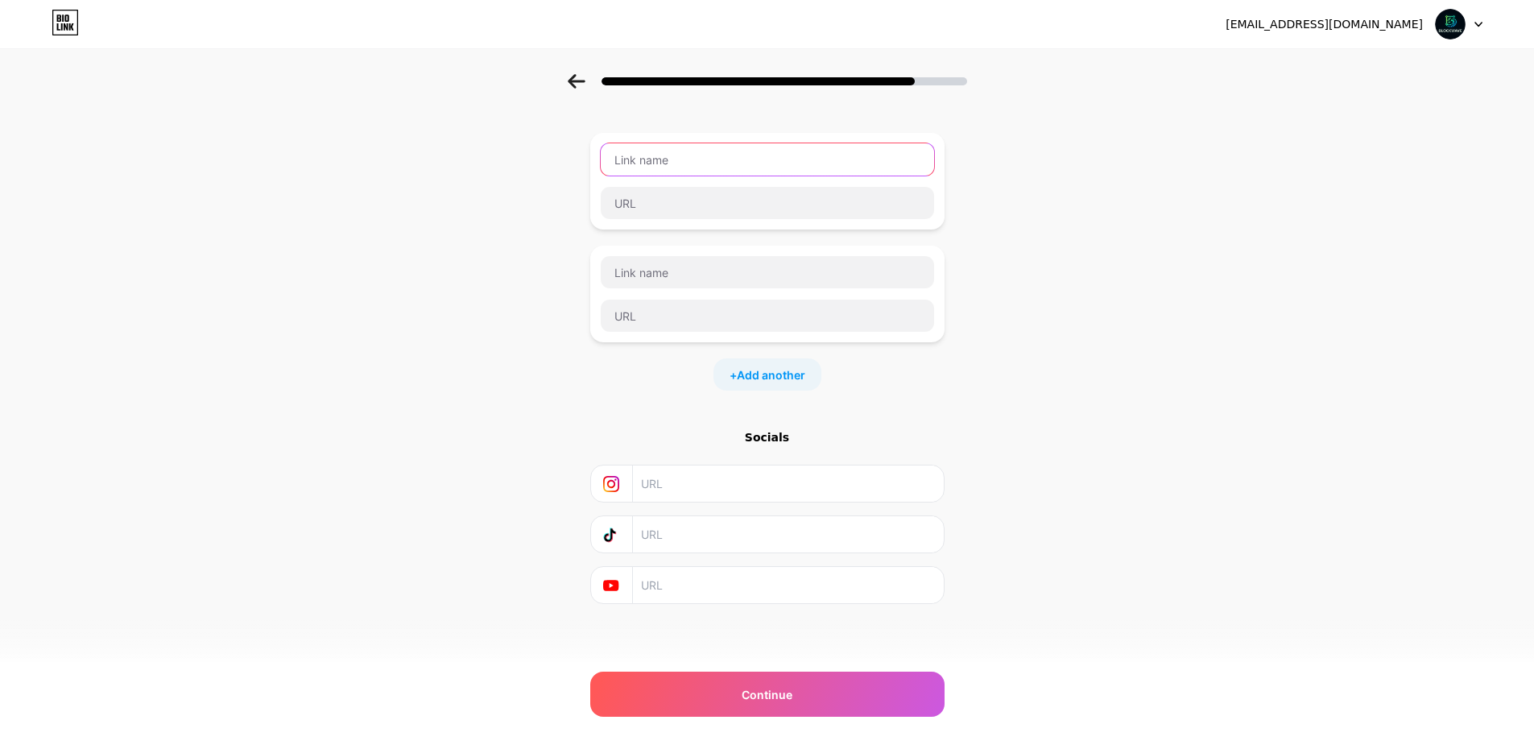
click at [724, 160] on input "text" at bounding box center [767, 159] width 333 height 32
type input "t"
type input "Telegram"
click at [730, 213] on input "text" at bounding box center [767, 203] width 333 height 32
click at [694, 208] on input "text" at bounding box center [767, 203] width 333 height 32
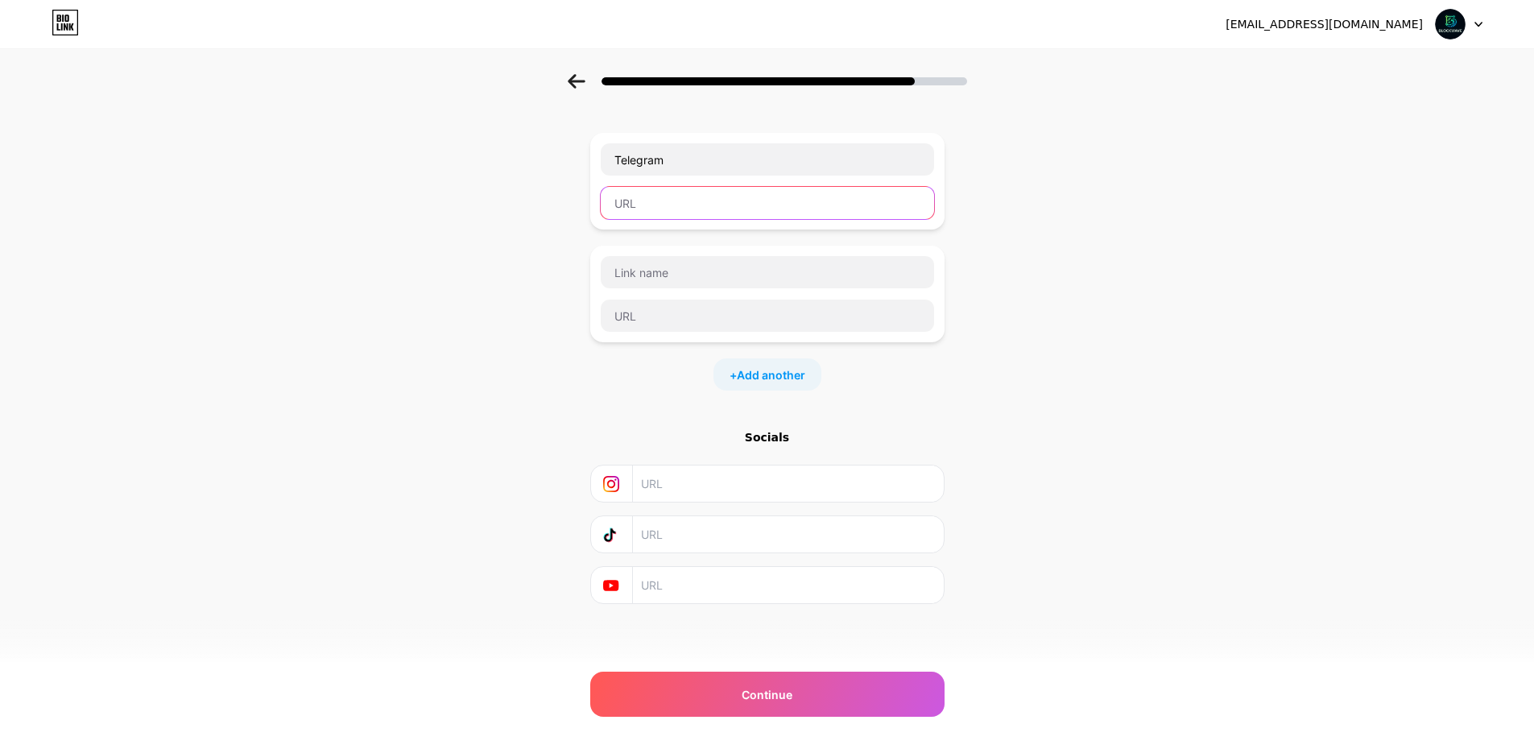
paste input "[URL][DOMAIN_NAME]"
type input "[URL][DOMAIN_NAME]"
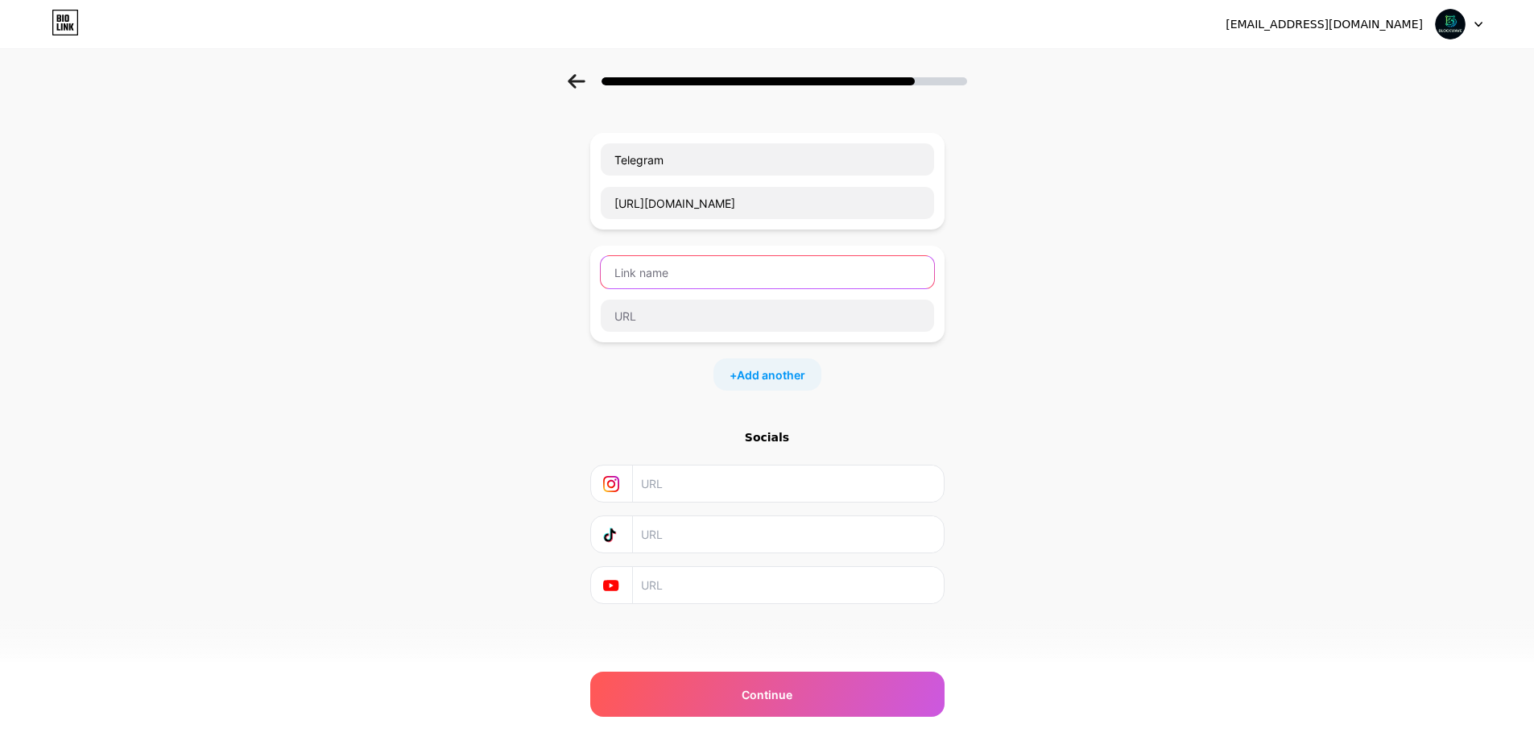
click at [721, 276] on input "text" at bounding box center [767, 272] width 333 height 32
type input "Whatsapp"
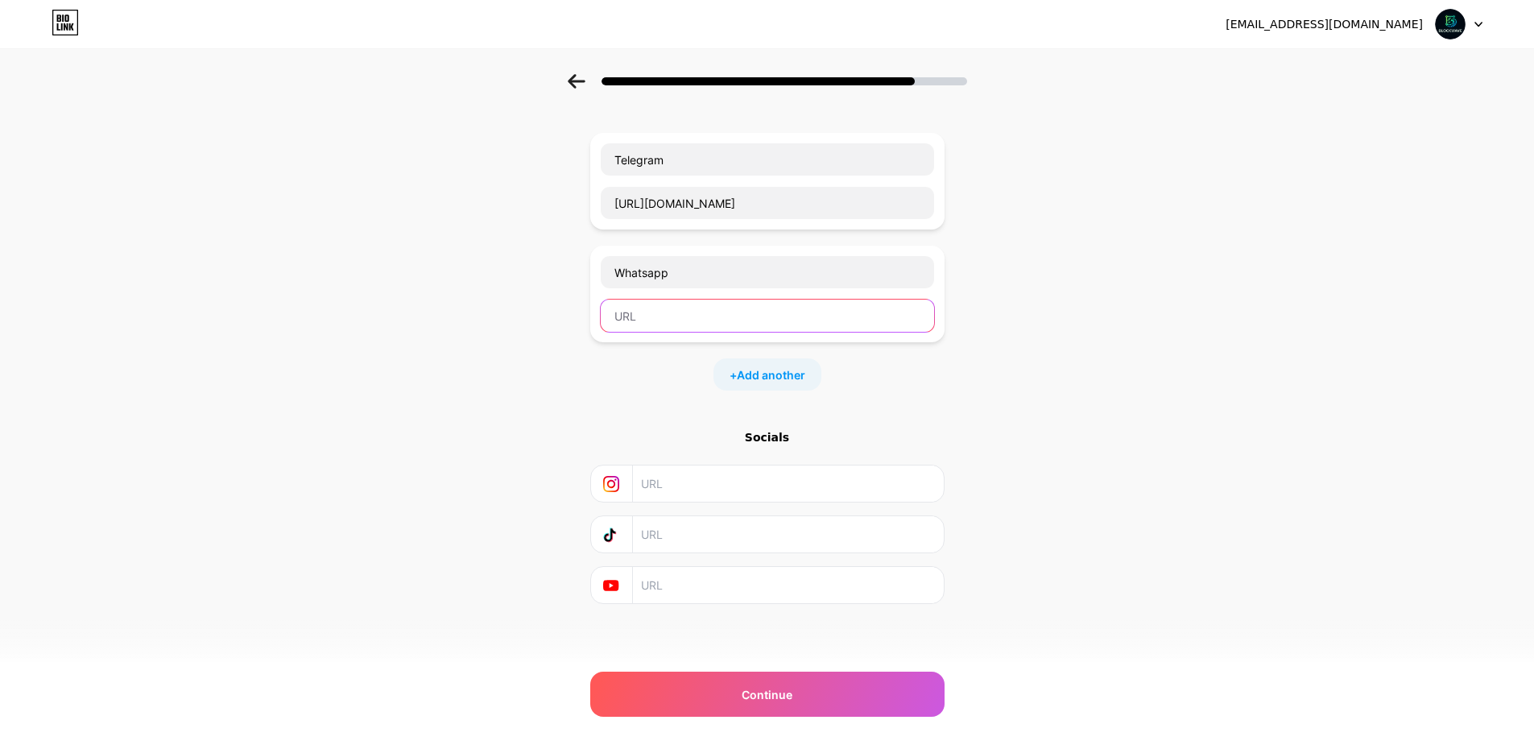
click at [682, 318] on input "text" at bounding box center [767, 316] width 333 height 32
click at [775, 358] on div "Telegram [URL][DOMAIN_NAME] Whatsapp + Add another" at bounding box center [767, 262] width 354 height 258
click at [776, 371] on span "Add another" at bounding box center [771, 374] width 68 height 17
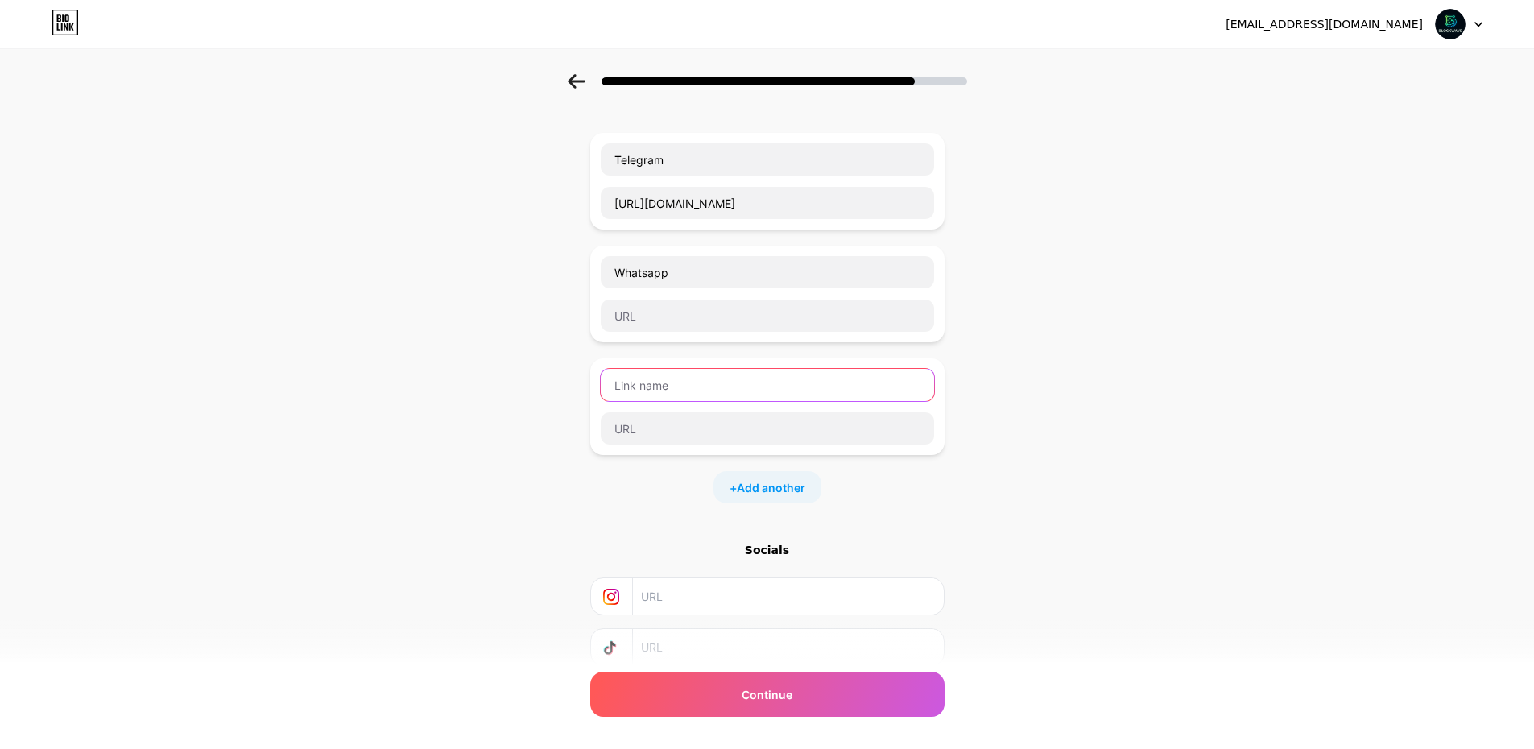
click at [728, 375] on input "text" at bounding box center [767, 385] width 333 height 32
type input "t"
type input "Twitter"
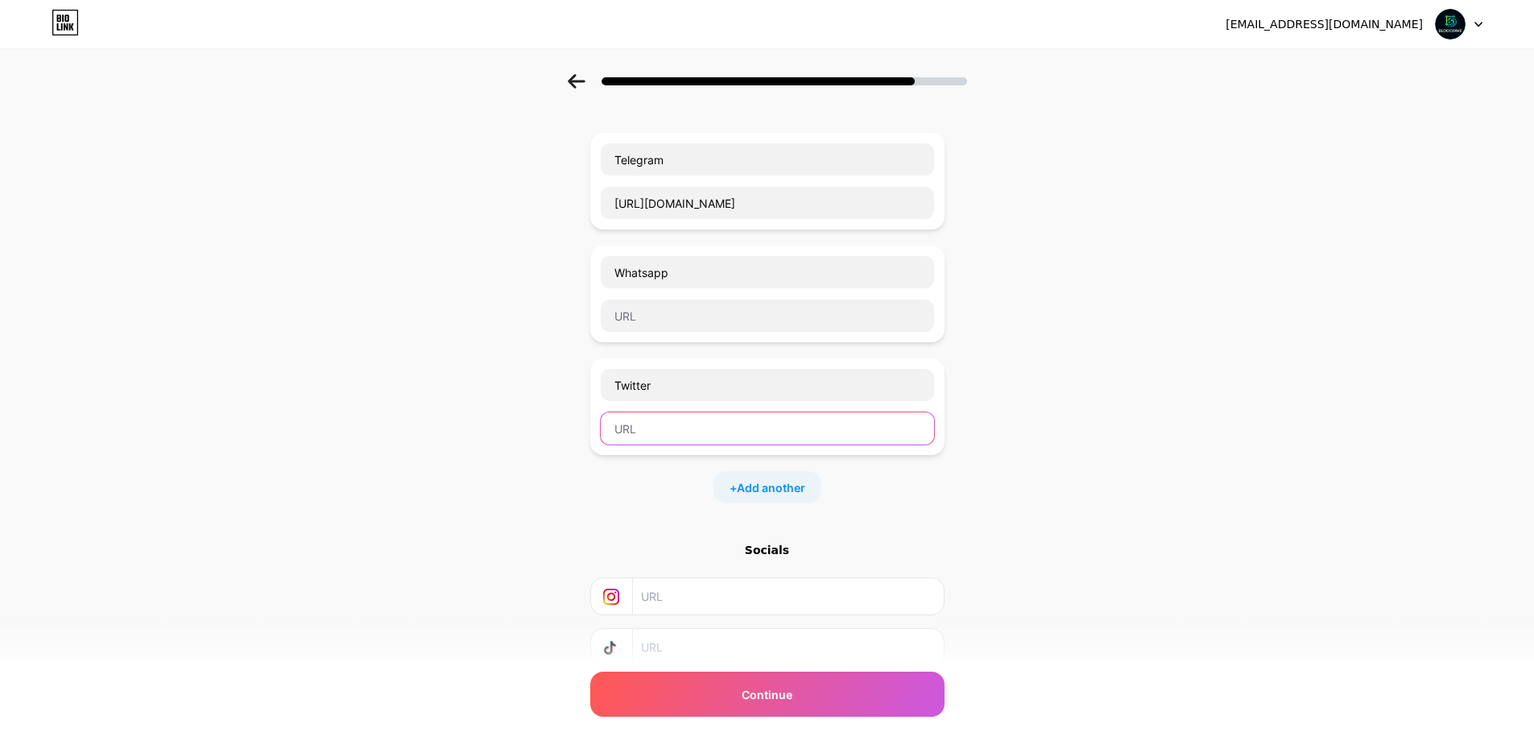
click at [720, 436] on input "text" at bounding box center [767, 428] width 333 height 32
click at [741, 422] on input "text" at bounding box center [767, 428] width 333 height 32
paste input "[URL][DOMAIN_NAME]"
type input "[URL][DOMAIN_NAME]"
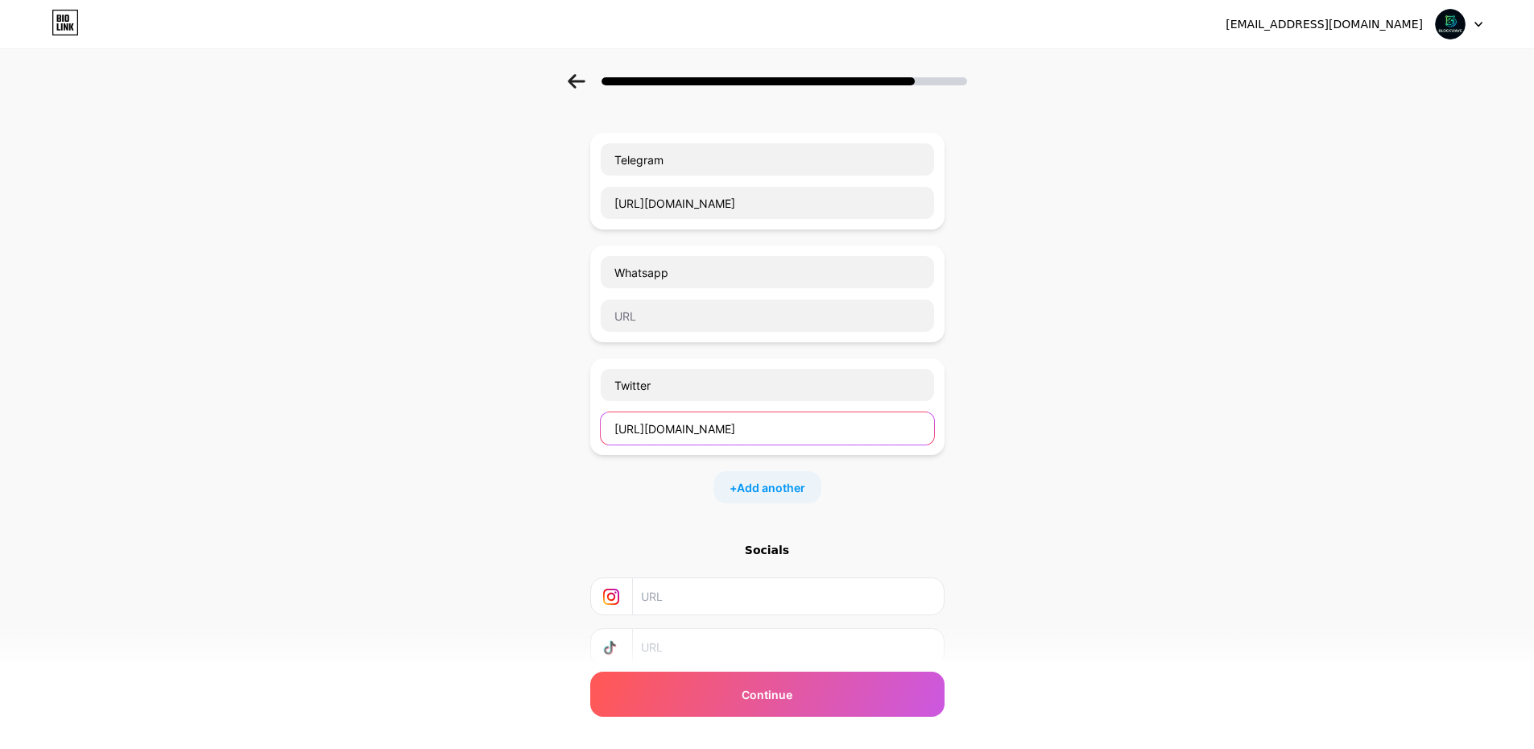
scroll to position [0, 0]
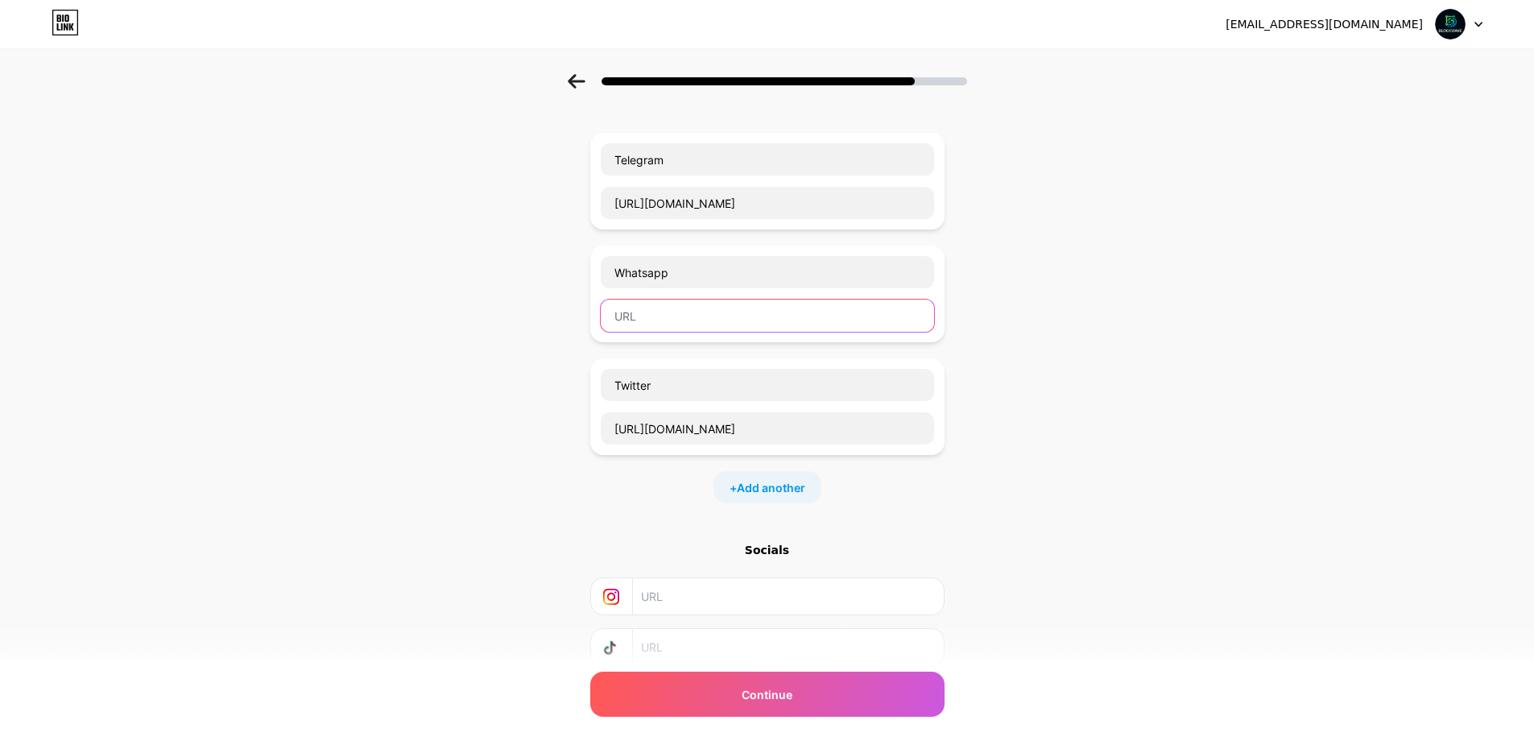
paste input "[URL][DOMAIN_NAME]"
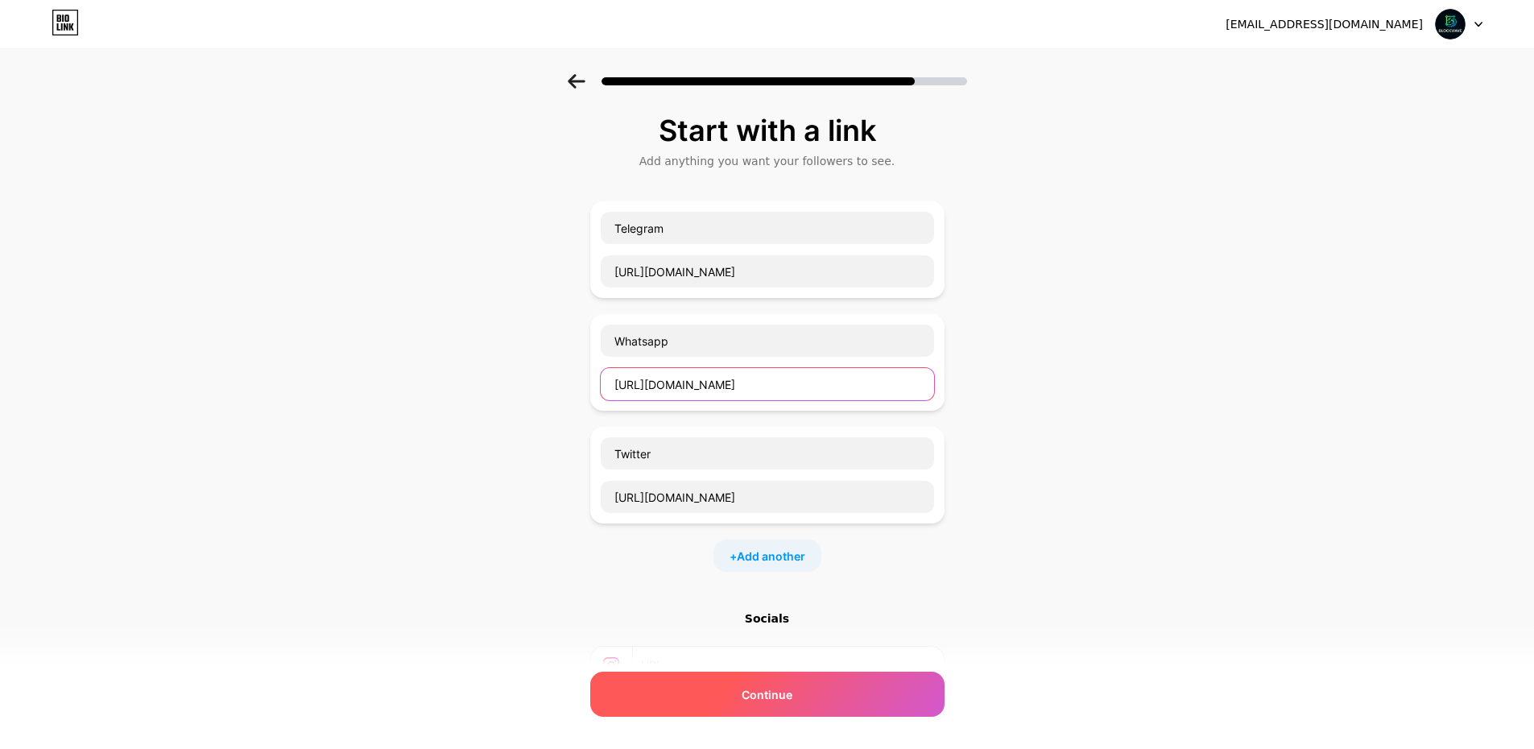
type input "[URL][DOMAIN_NAME]"
click at [885, 690] on div "Continue" at bounding box center [767, 694] width 354 height 45
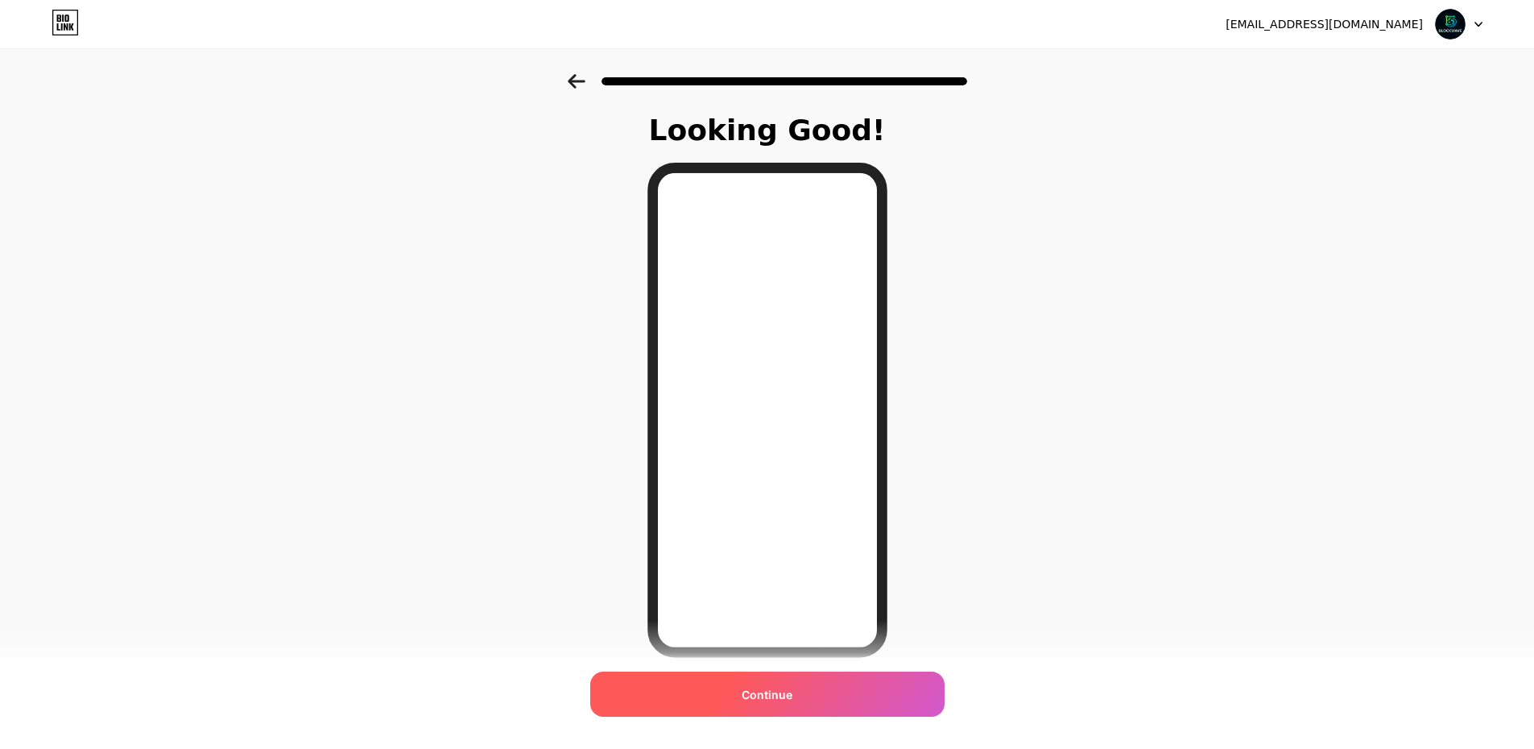
click at [848, 699] on div "Continue" at bounding box center [767, 694] width 354 height 45
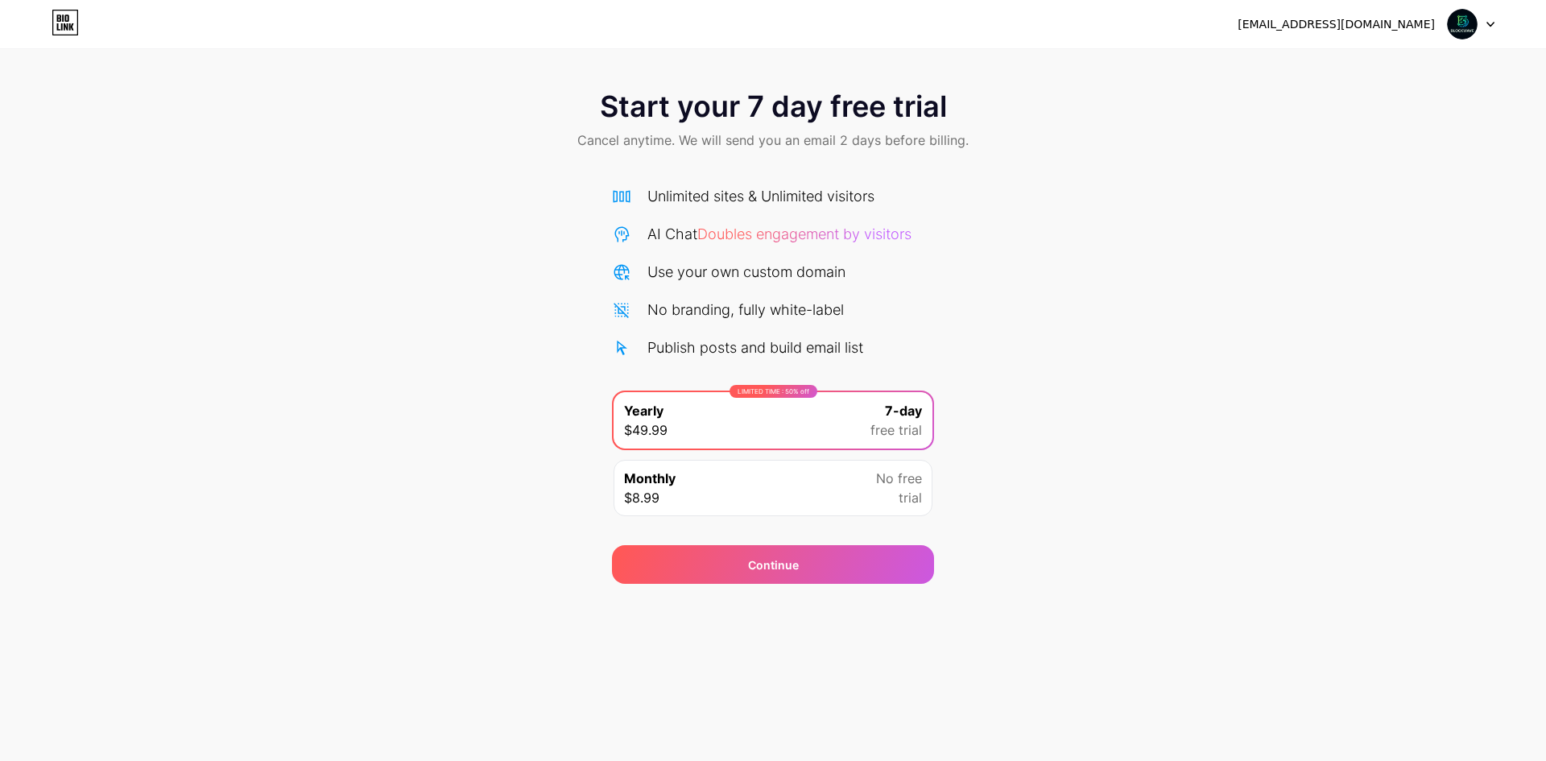
click at [817, 489] on div "Monthly $8.99 No free trial" at bounding box center [773, 488] width 319 height 56
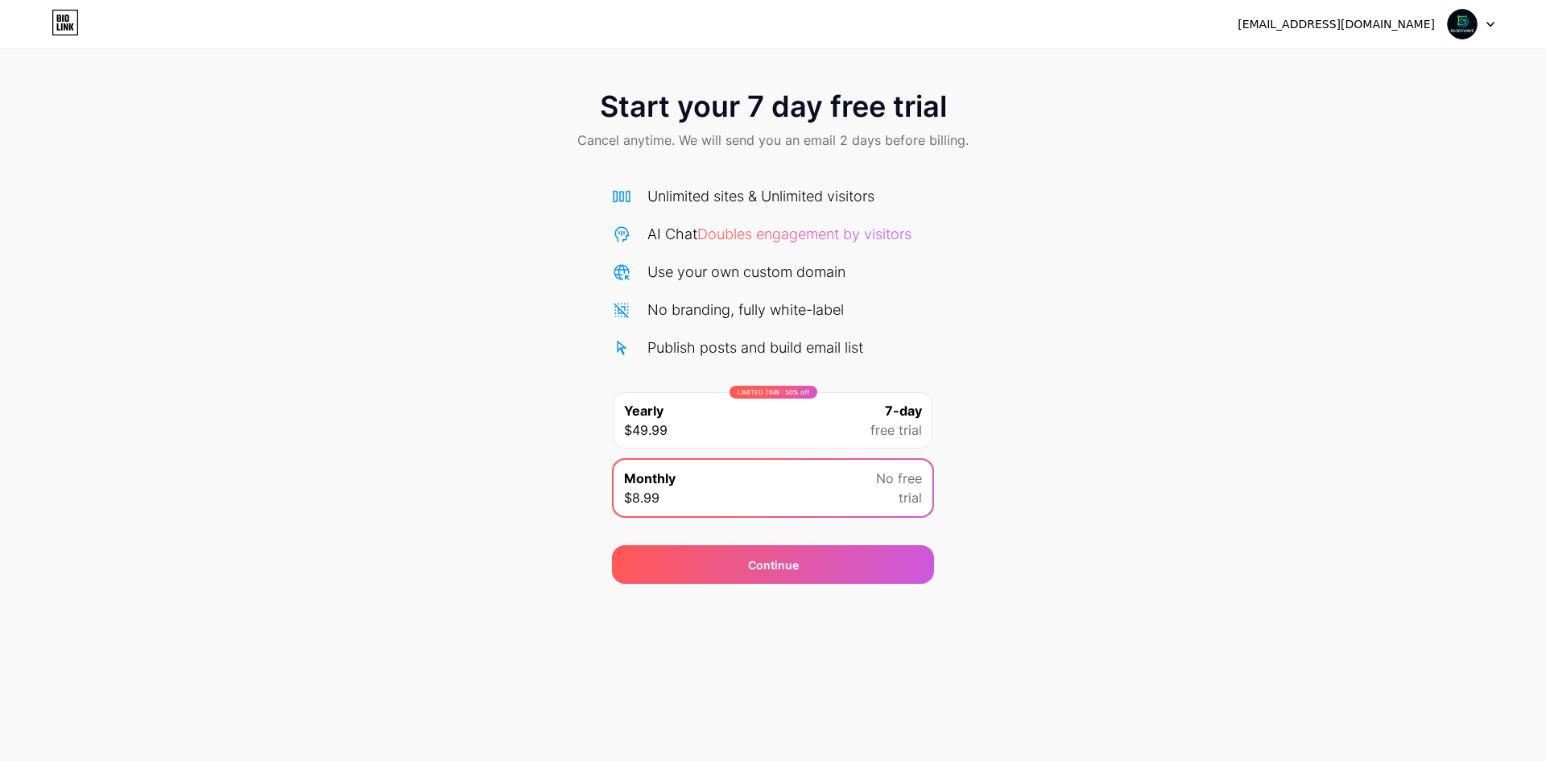
click at [816, 428] on div "LIMITED TIME : 50% off Yearly $49.99 7-day free trial" at bounding box center [773, 420] width 319 height 56
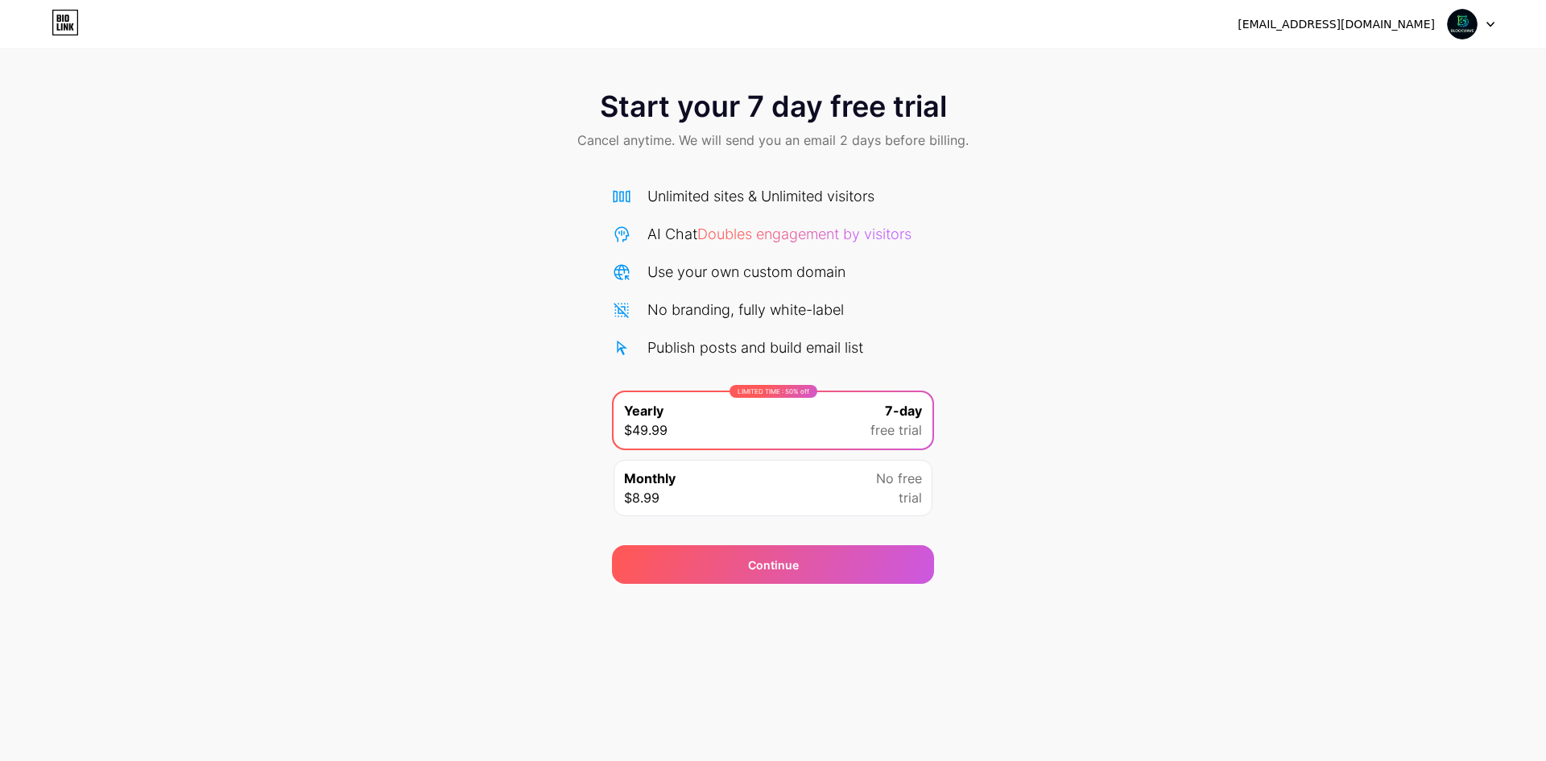
click at [821, 473] on div "Monthly $8.99 No free trial" at bounding box center [773, 488] width 319 height 56
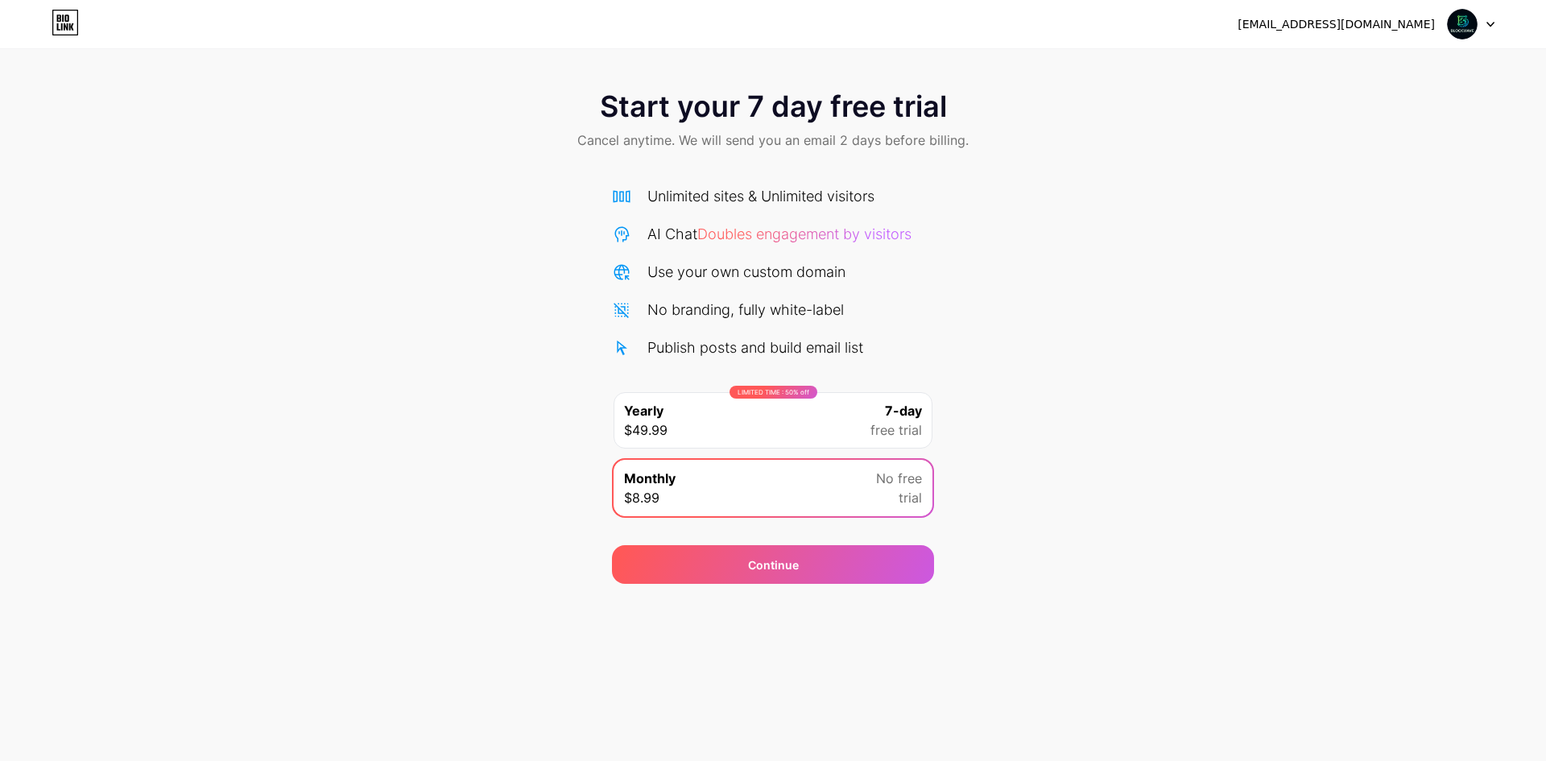
click at [844, 420] on div "LIMITED TIME : 50% off Yearly $49.99 7-day free trial" at bounding box center [773, 420] width 319 height 56
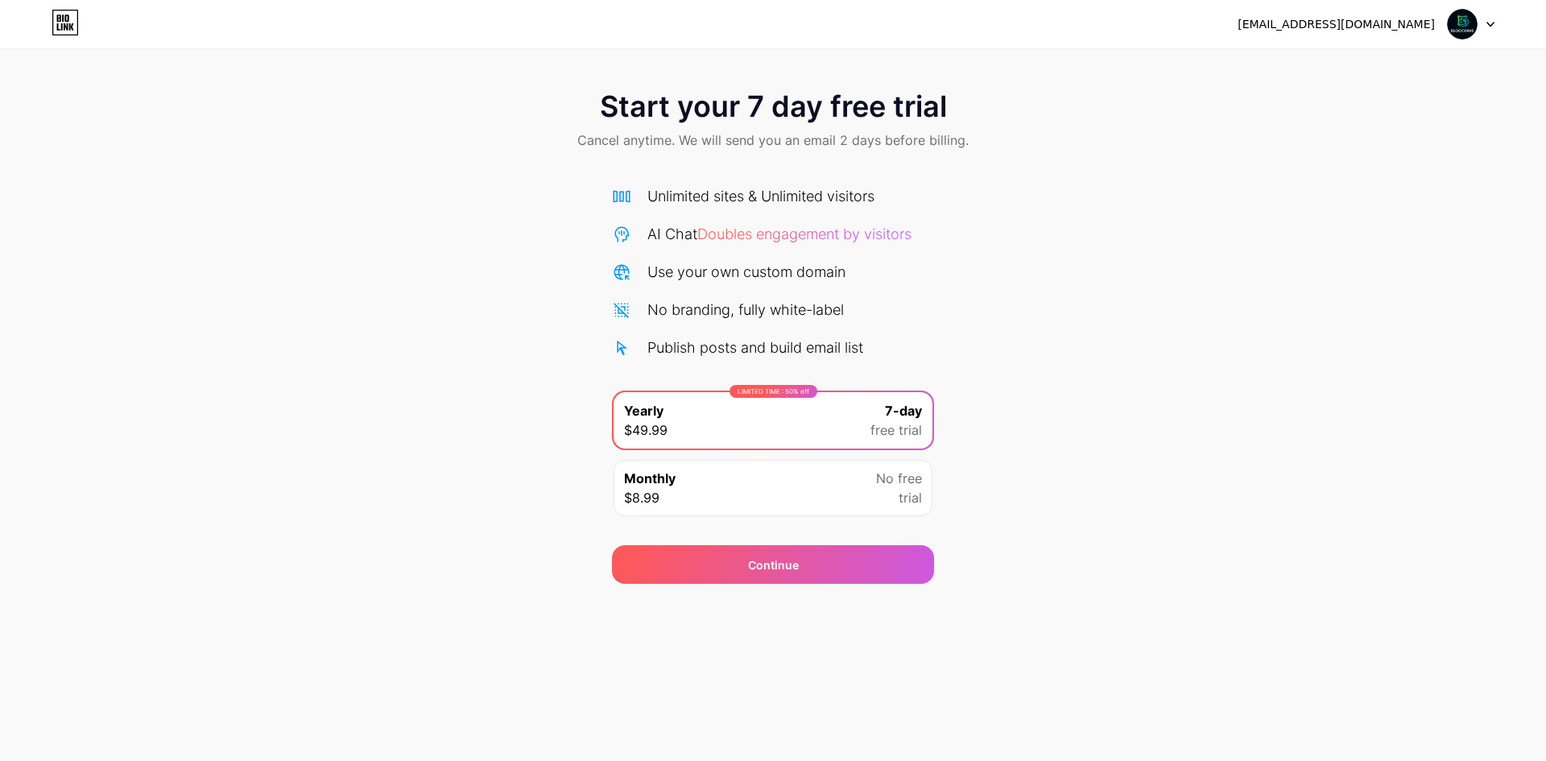
click at [656, 159] on div "Start your 7 day free trial Cancel anytime. We will send you an email 2 days be…" at bounding box center [773, 121] width 1546 height 95
click at [1283, 118] on div "Start your 7 day free trial Cancel anytime. We will send you an email 2 days be…" at bounding box center [773, 121] width 1546 height 95
click at [1492, 30] on div at bounding box center [1471, 24] width 47 height 29
